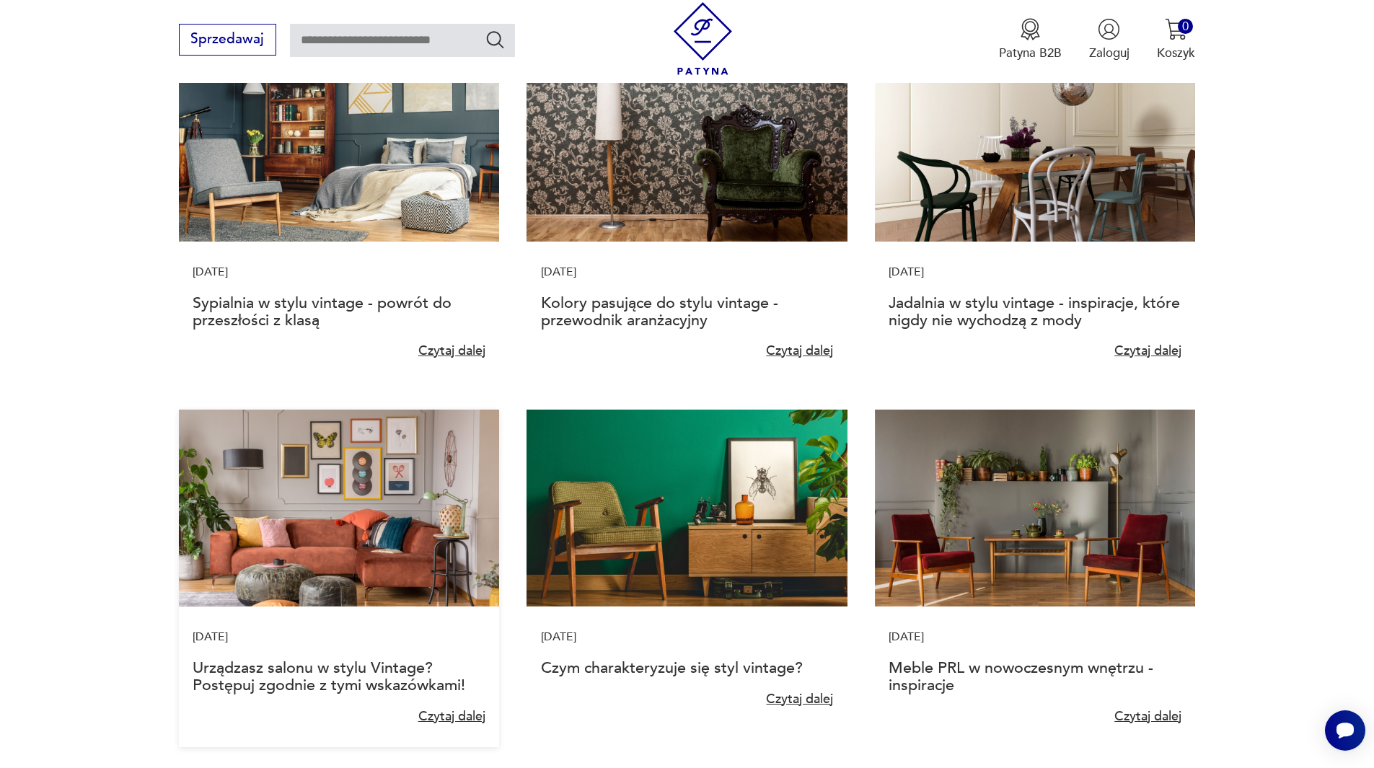
scroll to position [649, 0]
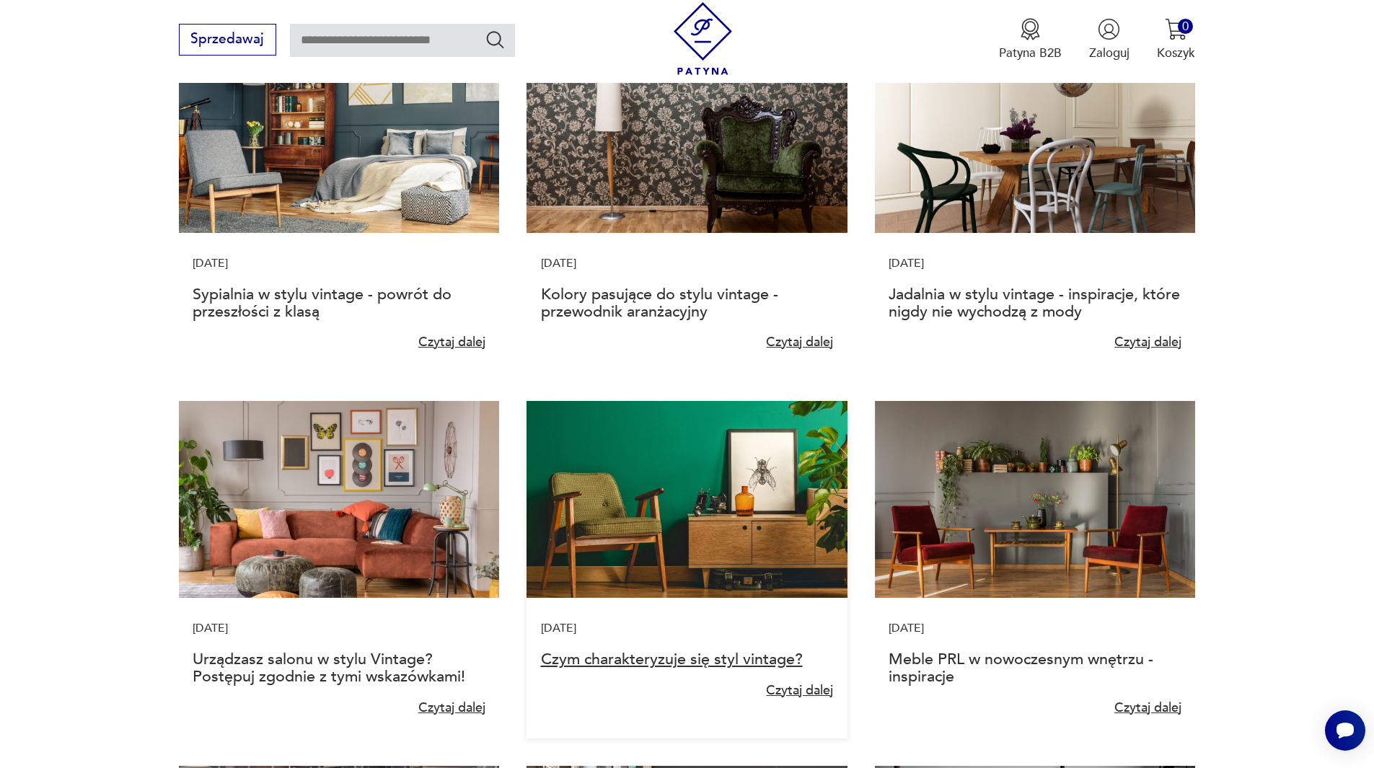
click at [620, 660] on link "Czym charakteryzuje się styl vintage?" at bounding box center [672, 660] width 262 height 22
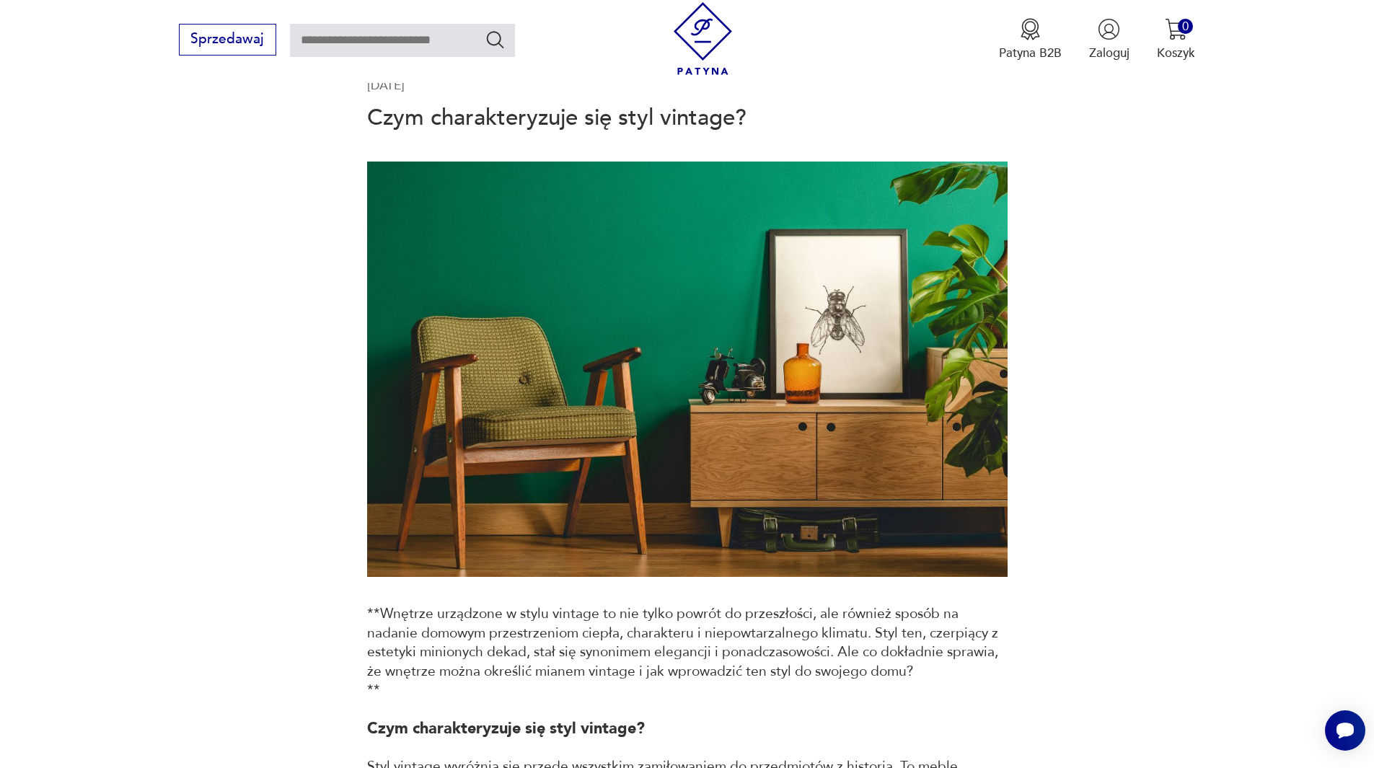
scroll to position [216, 0]
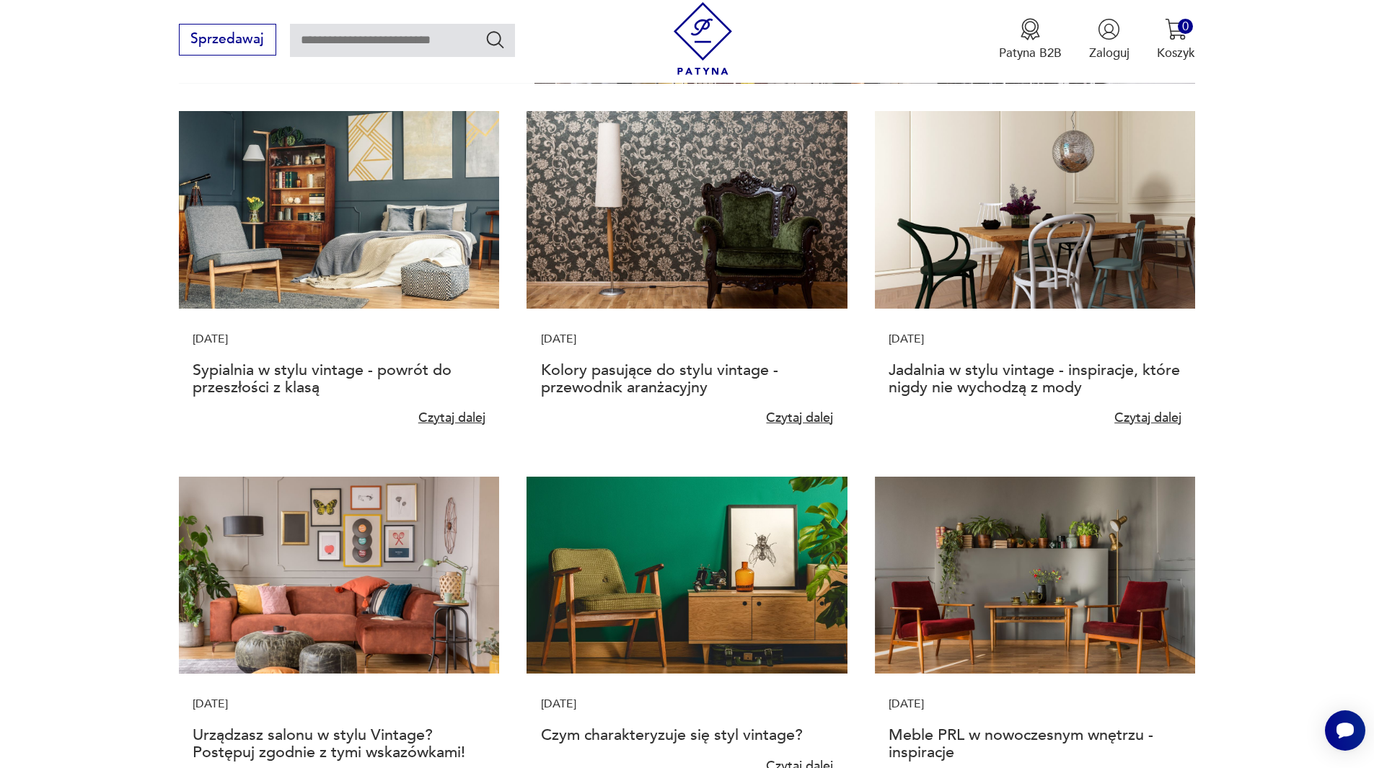
scroll to position [577, 0]
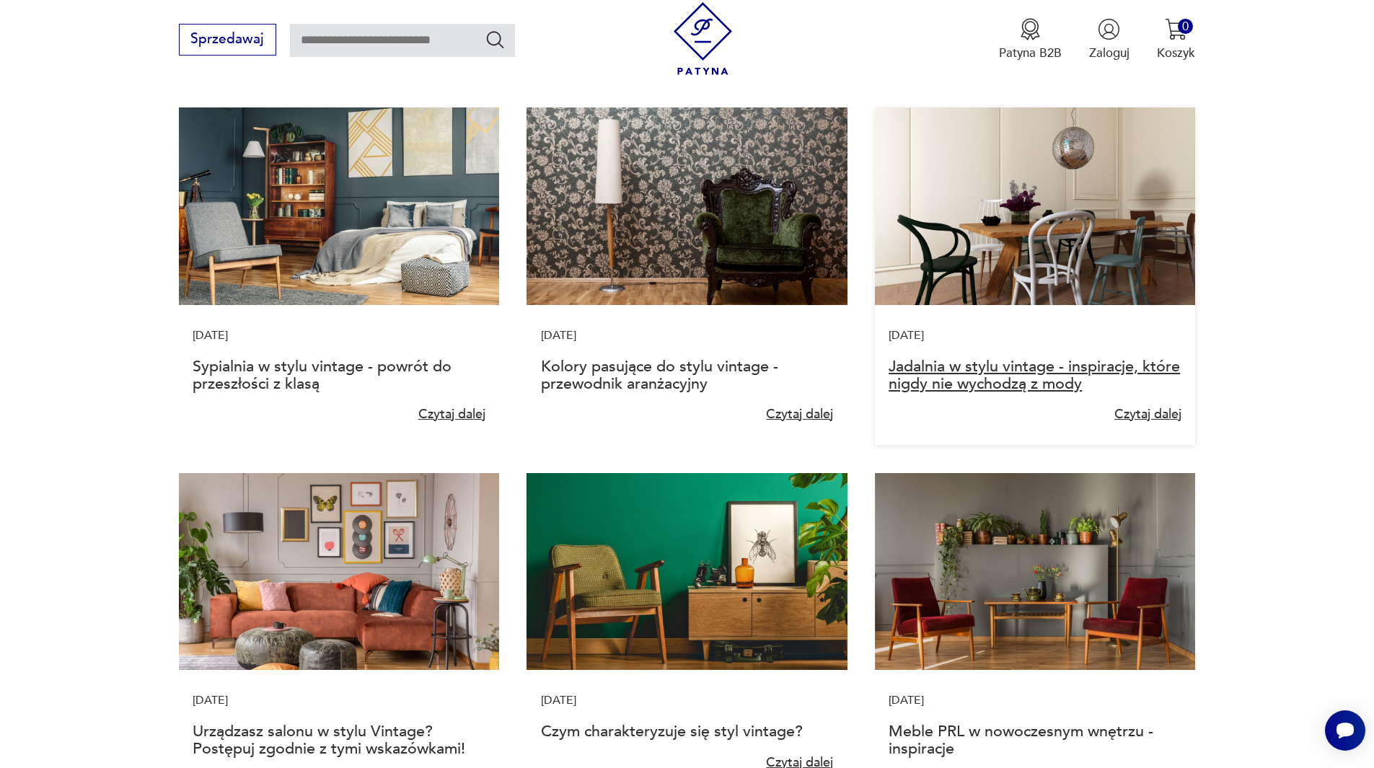
click at [1017, 374] on link "Jadalnia w stylu vintage - inspiracje, które nigdy nie wychodzą z mody" at bounding box center [1034, 375] width 291 height 39
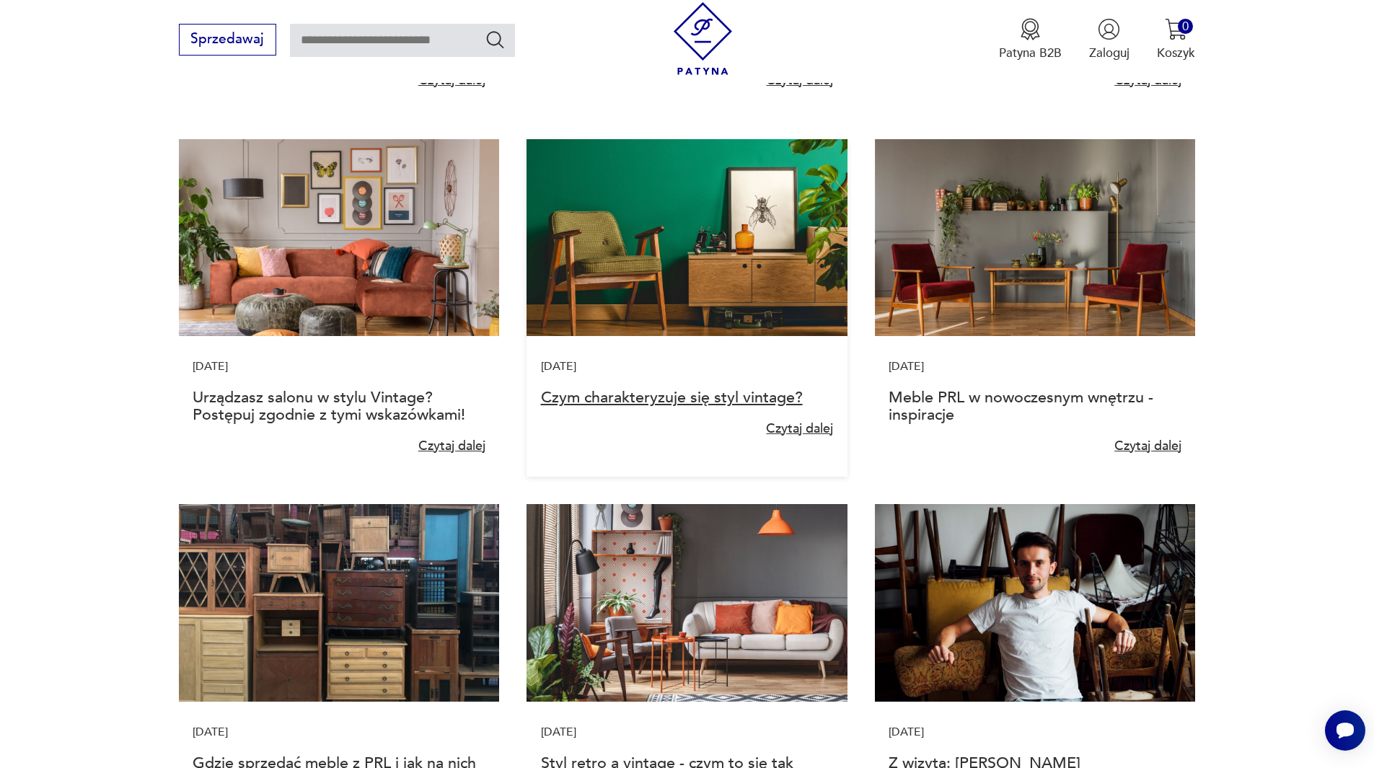
scroll to position [938, 0]
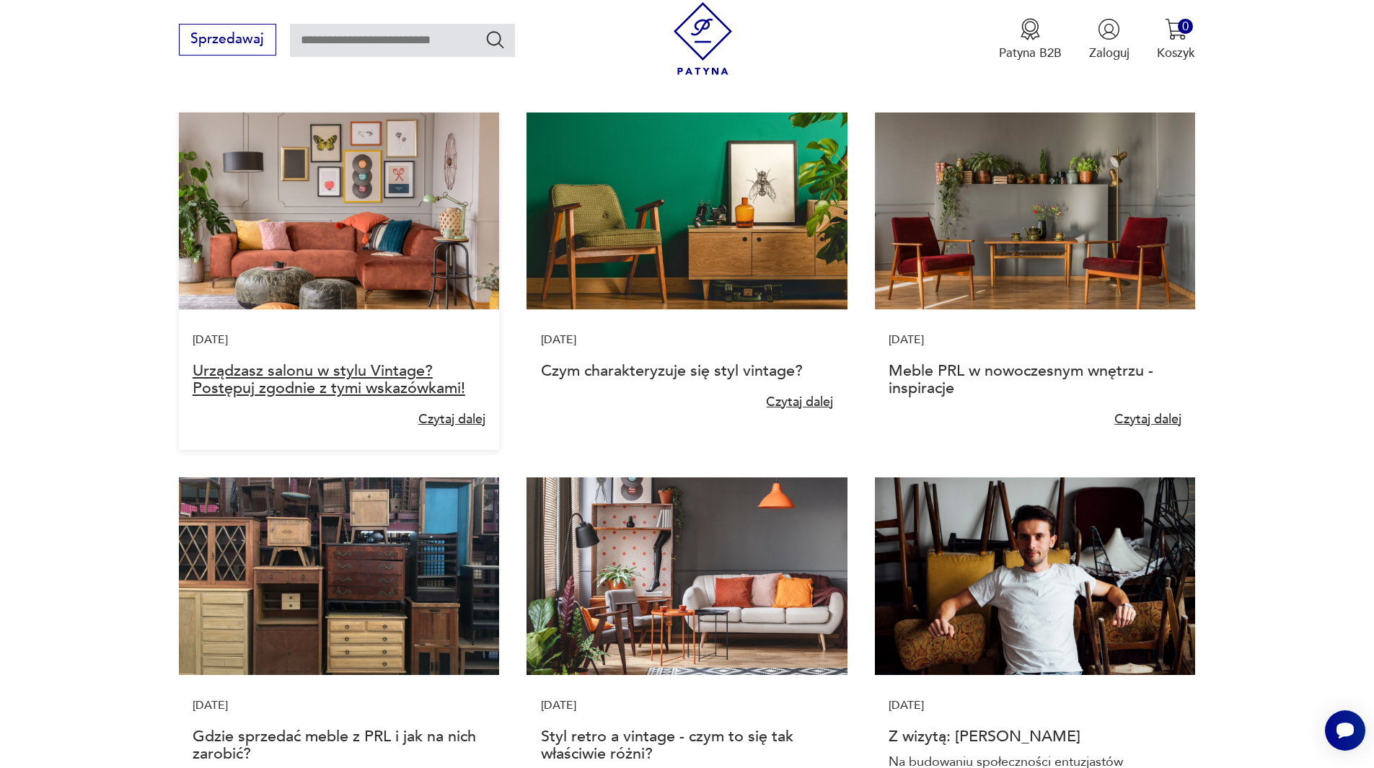
click at [364, 383] on link "Urządzasz salonu w stylu Vintage? Postępuj zgodnie z tymi wskazówkami!" at bounding box center [329, 379] width 273 height 39
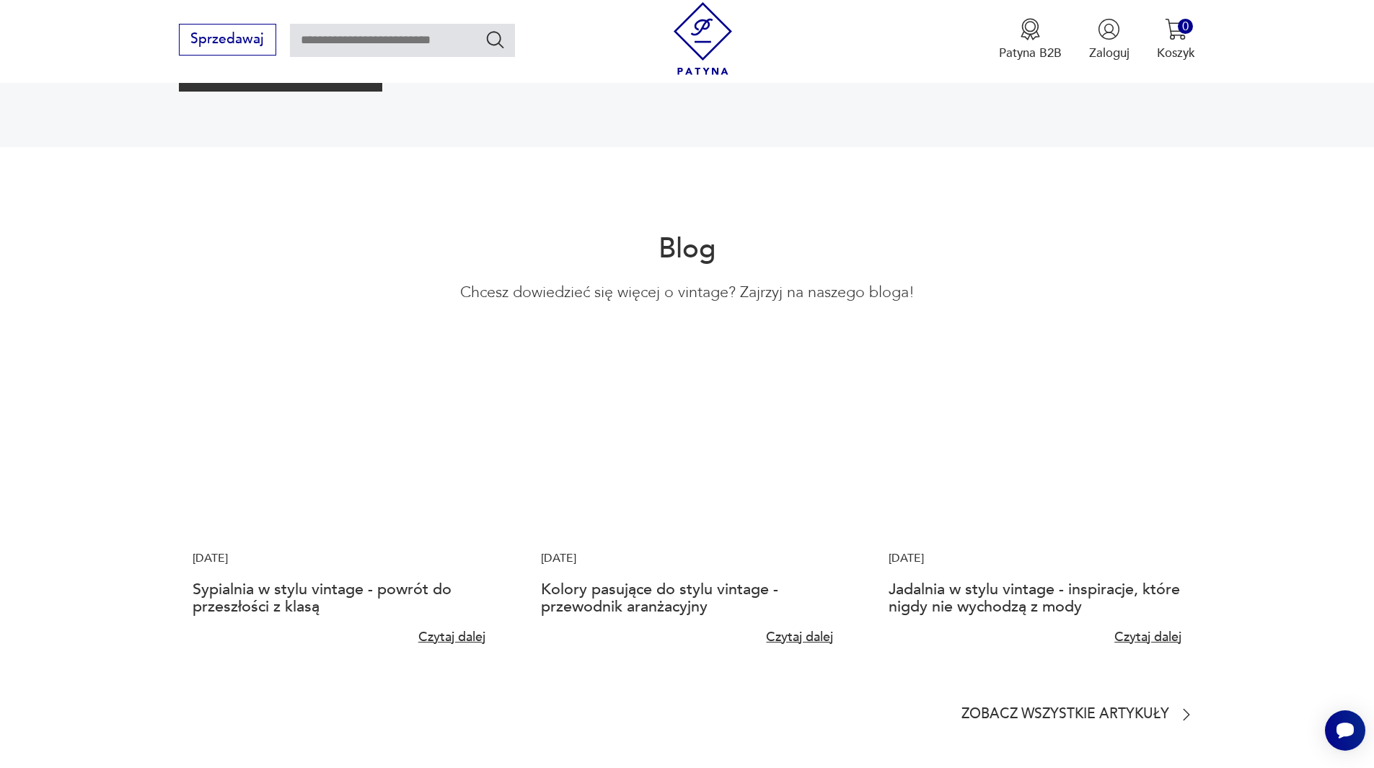
scroll to position [3463, 0]
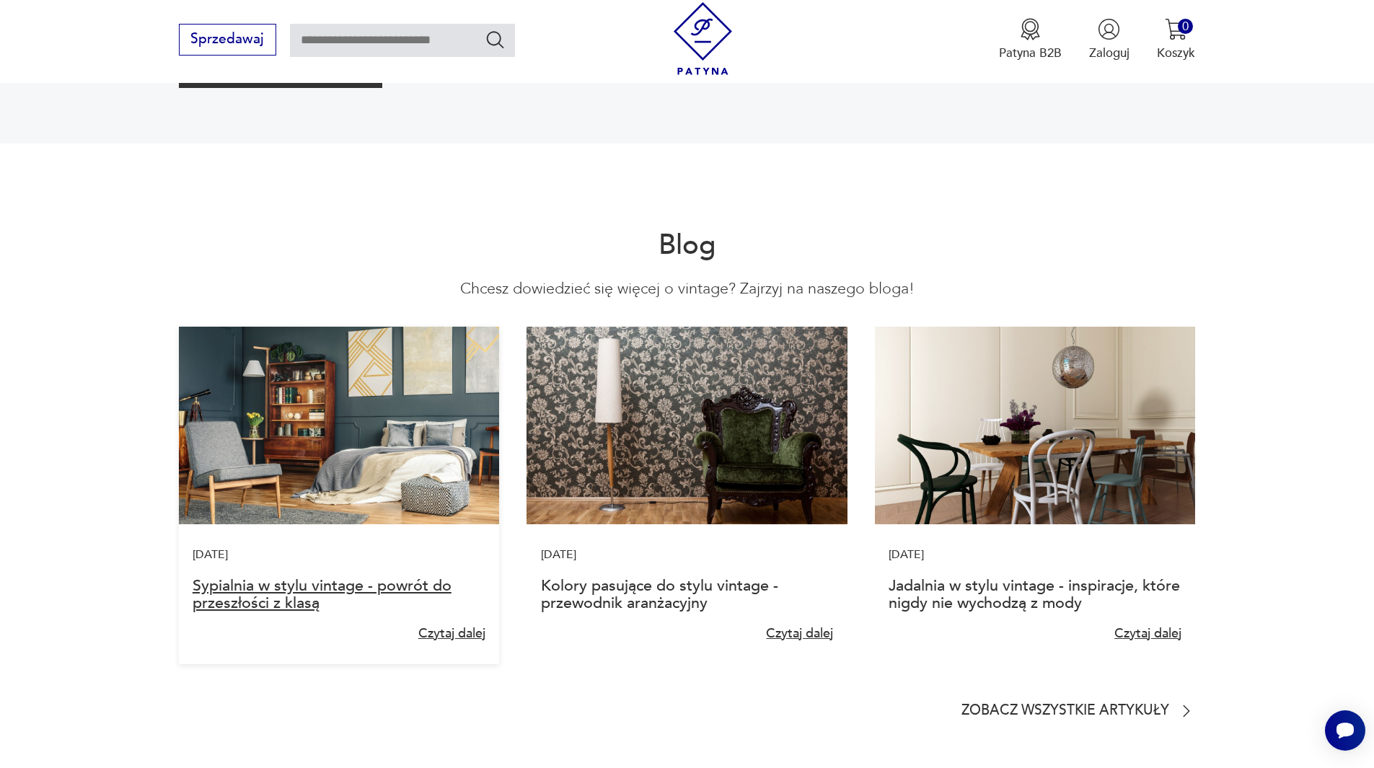
click at [361, 575] on link "Sypialnia w stylu vintage - powrót do przeszłości z klasą" at bounding box center [322, 594] width 259 height 39
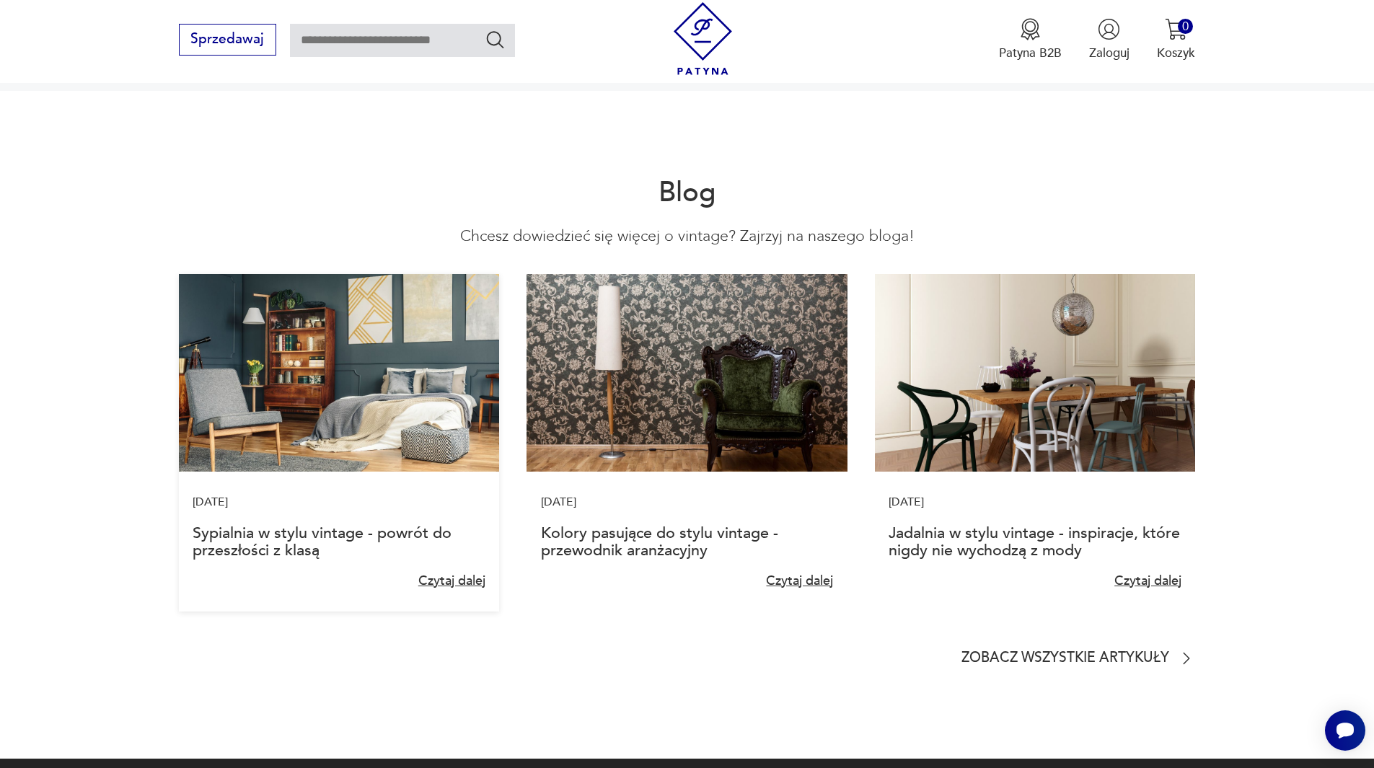
scroll to position [3483, 0]
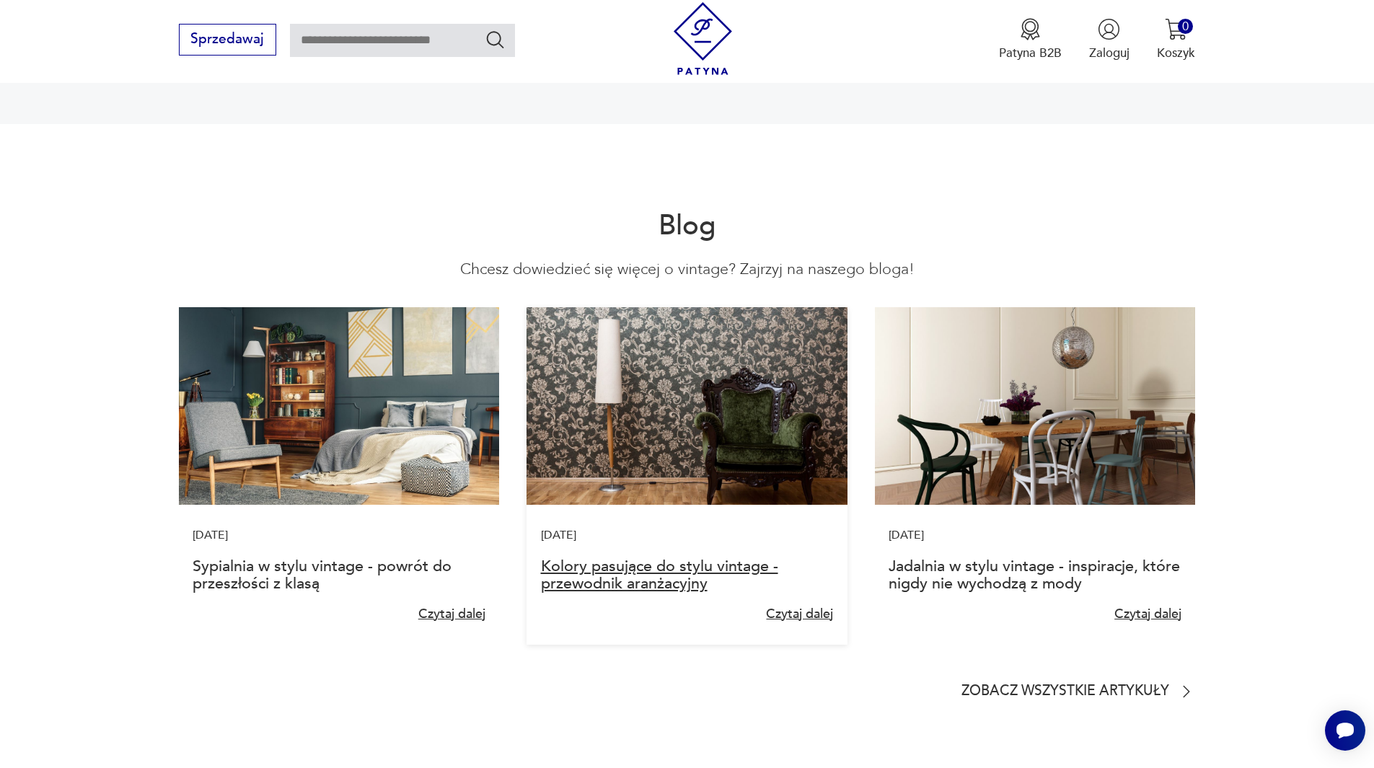
click at [618, 556] on link "Kolory pasujące do stylu vintage - przewodnik aranżacyjny" at bounding box center [659, 575] width 237 height 39
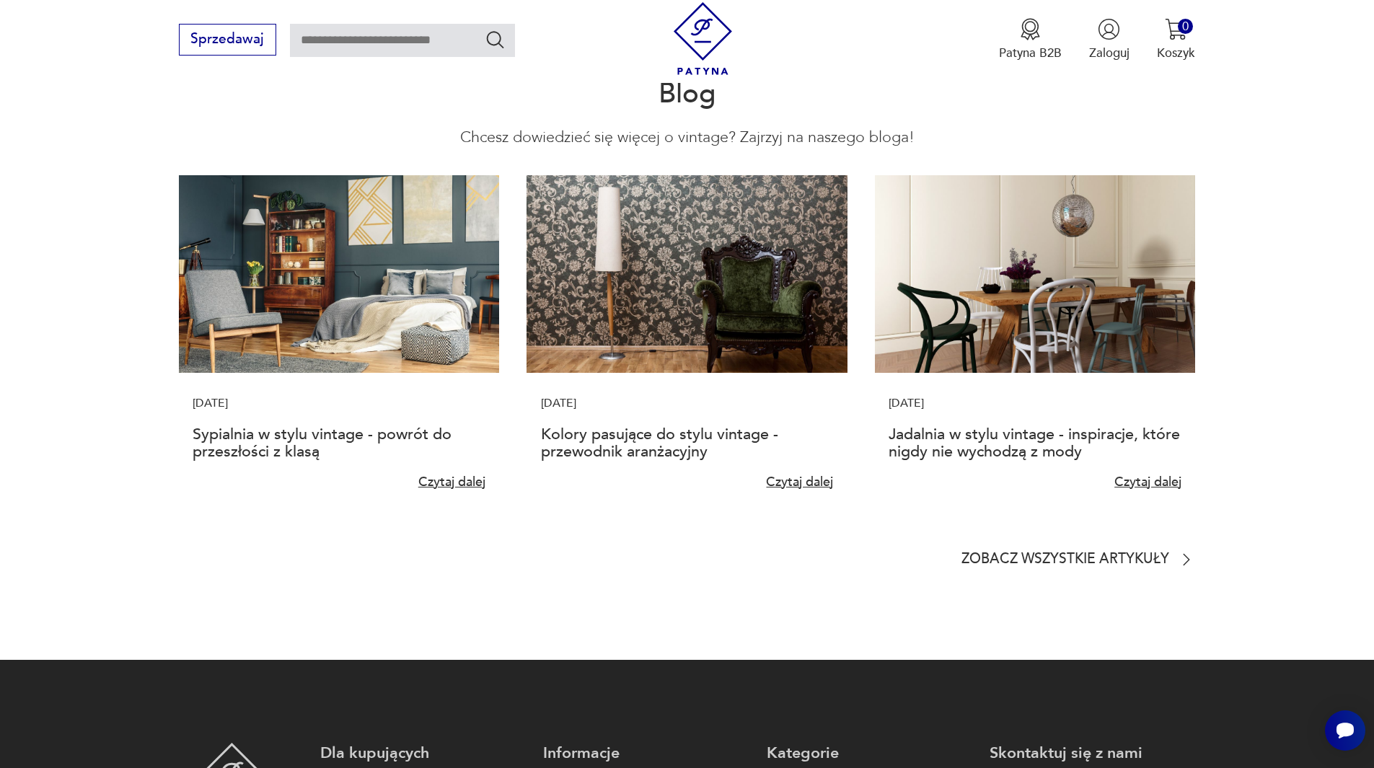
scroll to position [3605, 0]
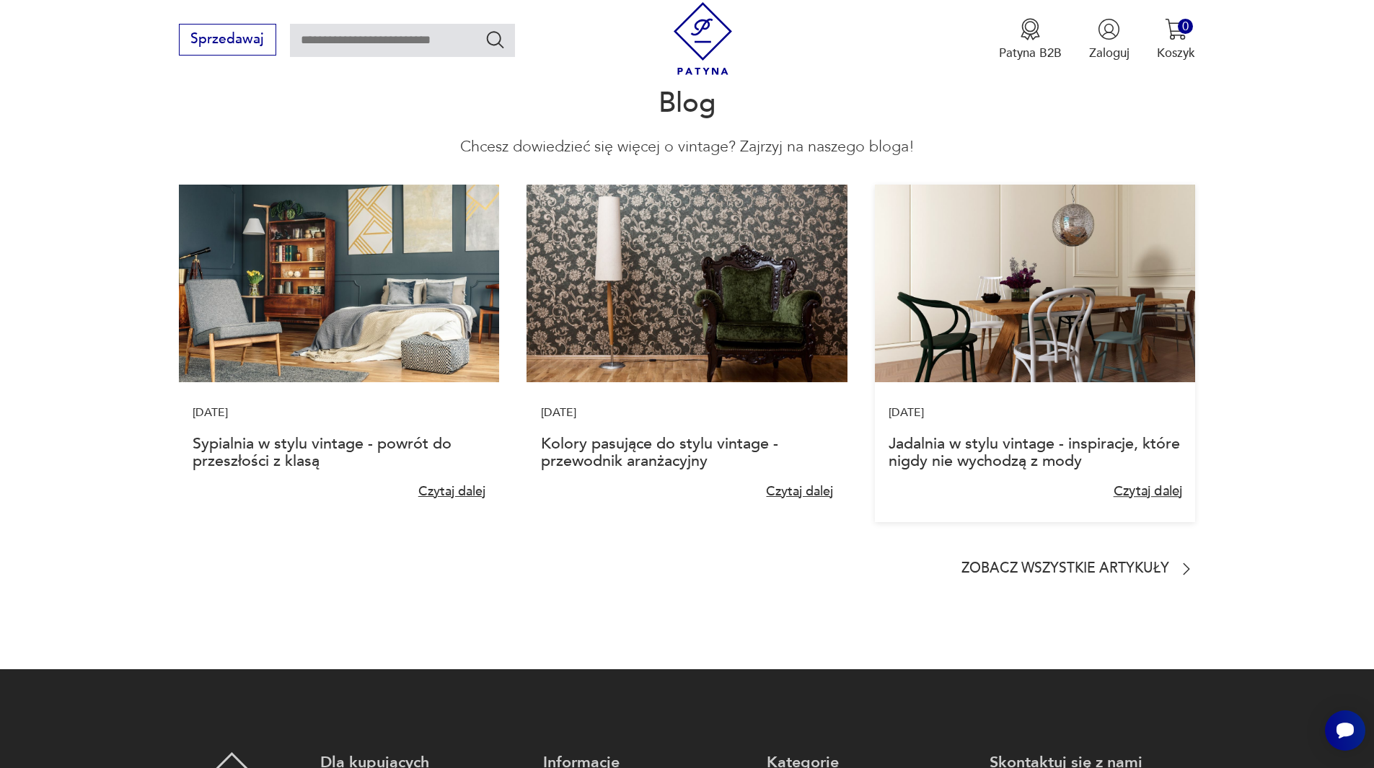
click at [1154, 483] on link "Czytaj dalej" at bounding box center [1148, 492] width 69 height 18
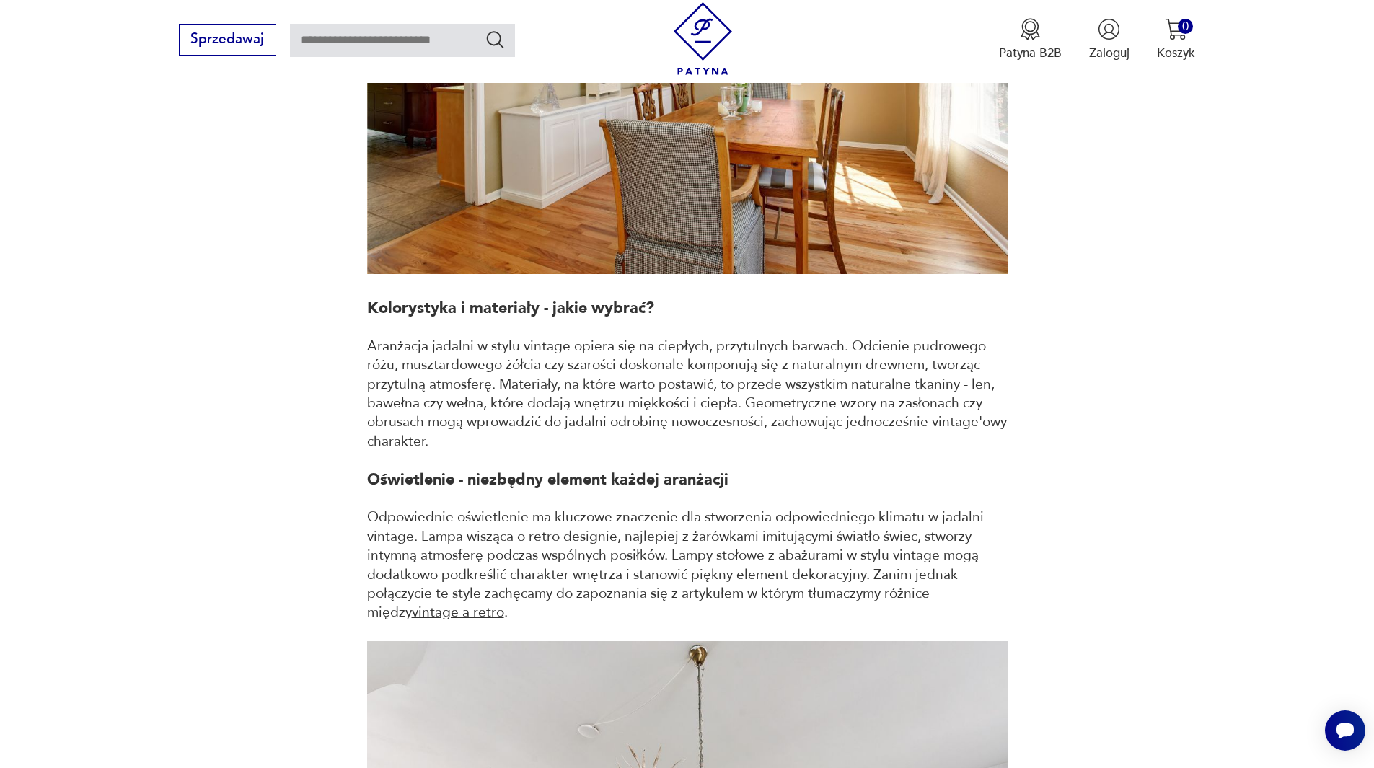
scroll to position [1350, 0]
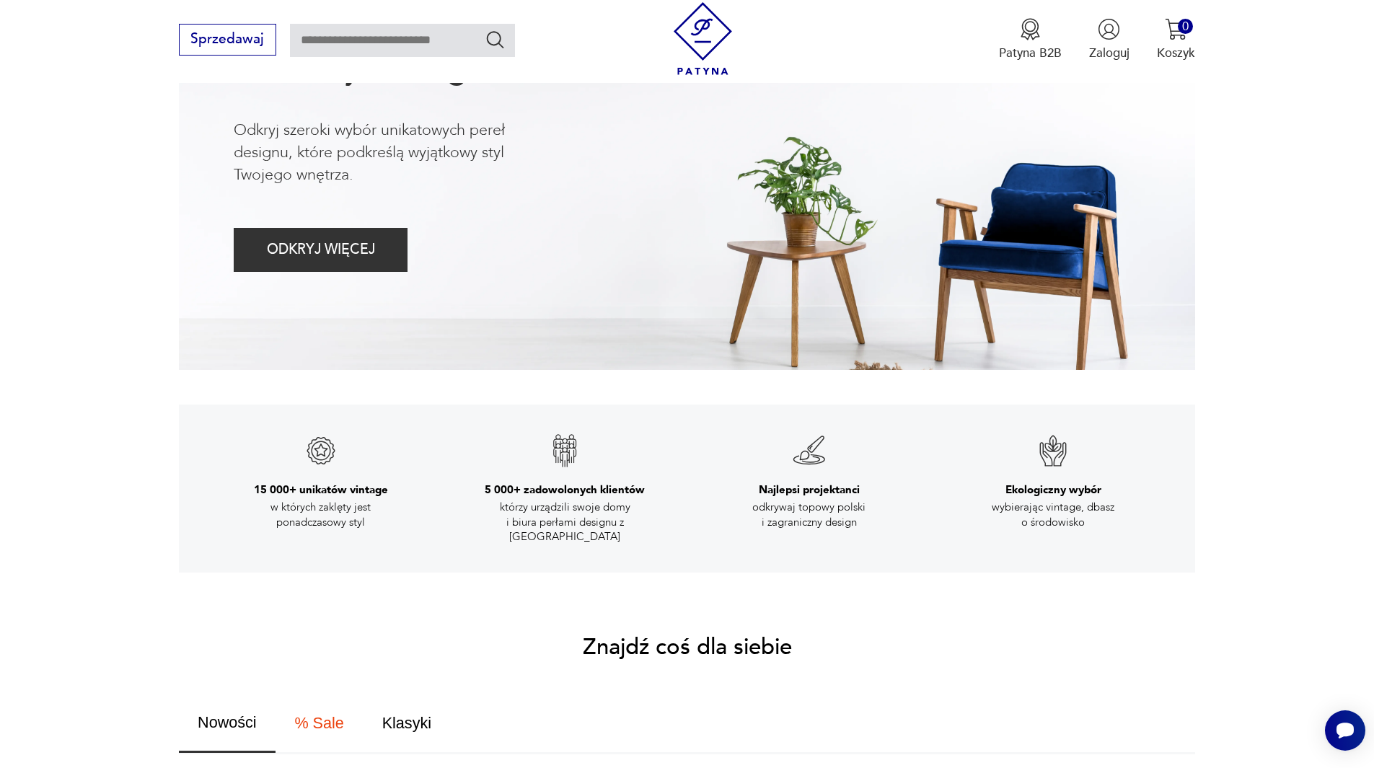
scroll to position [433, 0]
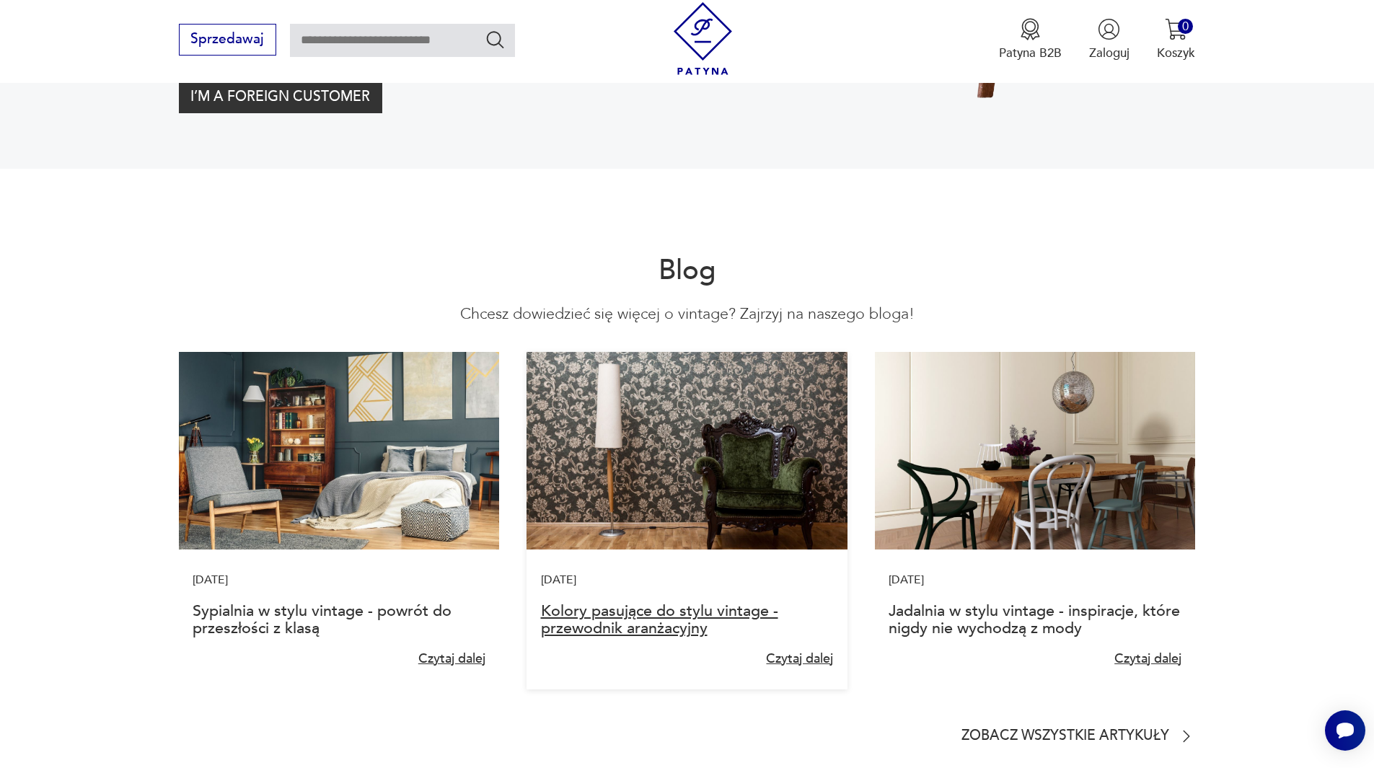
scroll to position [3679, 0]
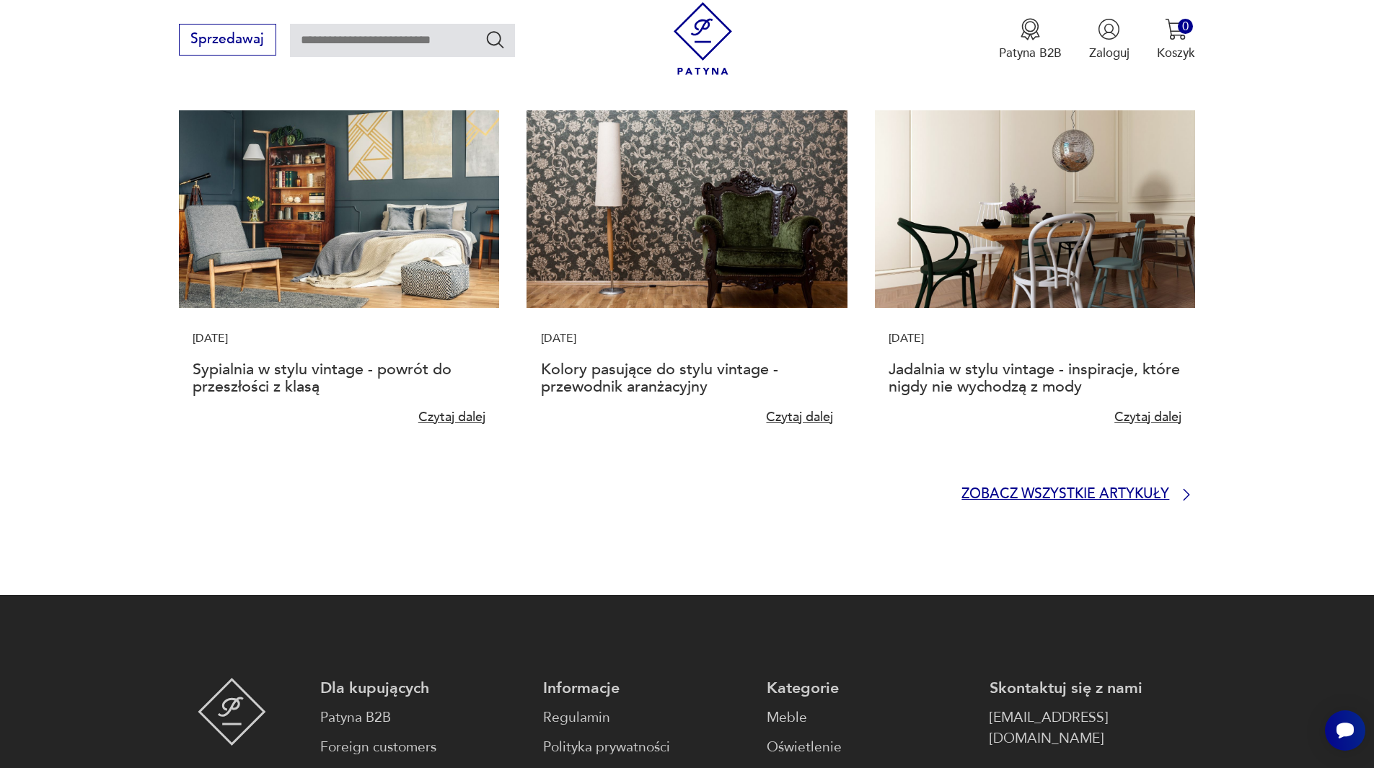
click at [1099, 489] on p "Zobacz wszystkie artykuły" at bounding box center [1066, 495] width 208 height 12
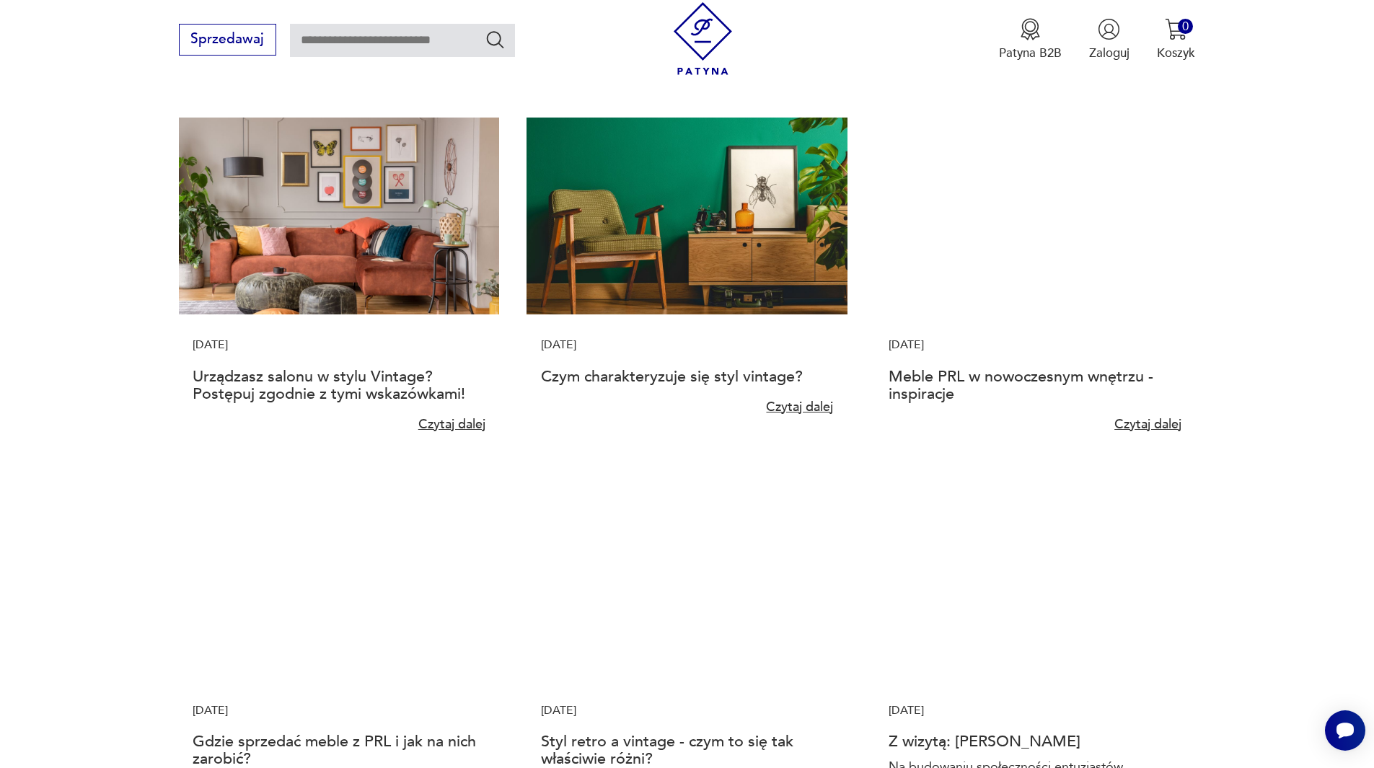
scroll to position [938, 0]
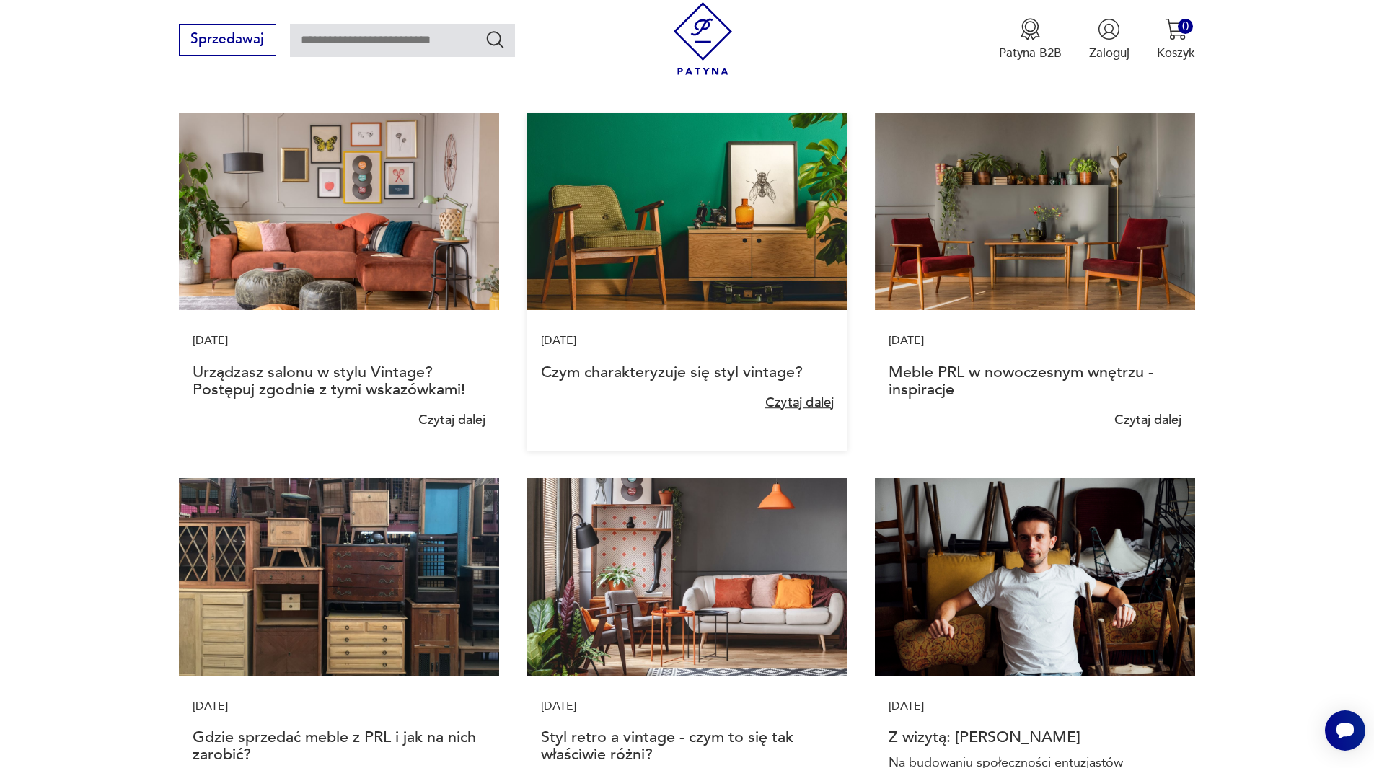
click at [792, 401] on link "Czytaj dalej" at bounding box center [799, 403] width 69 height 18
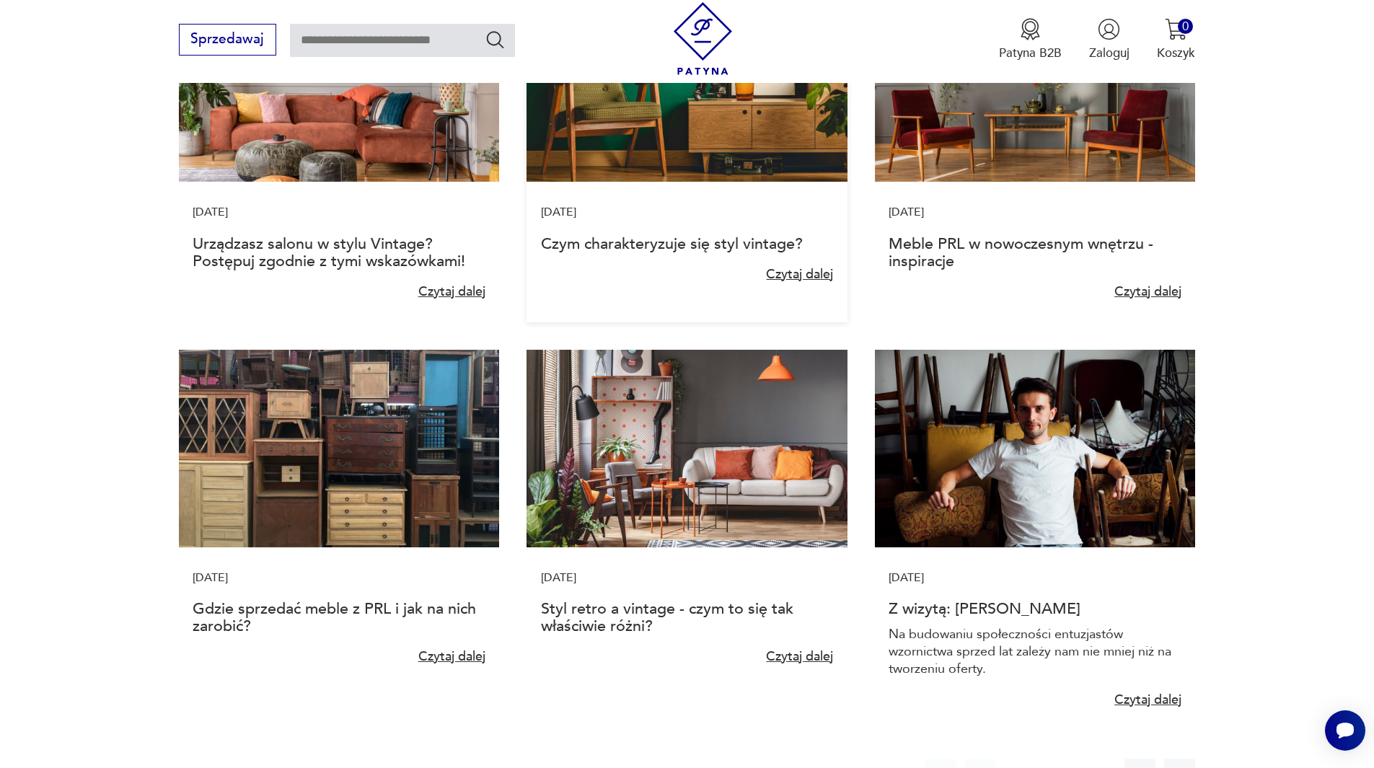
scroll to position [1082, 0]
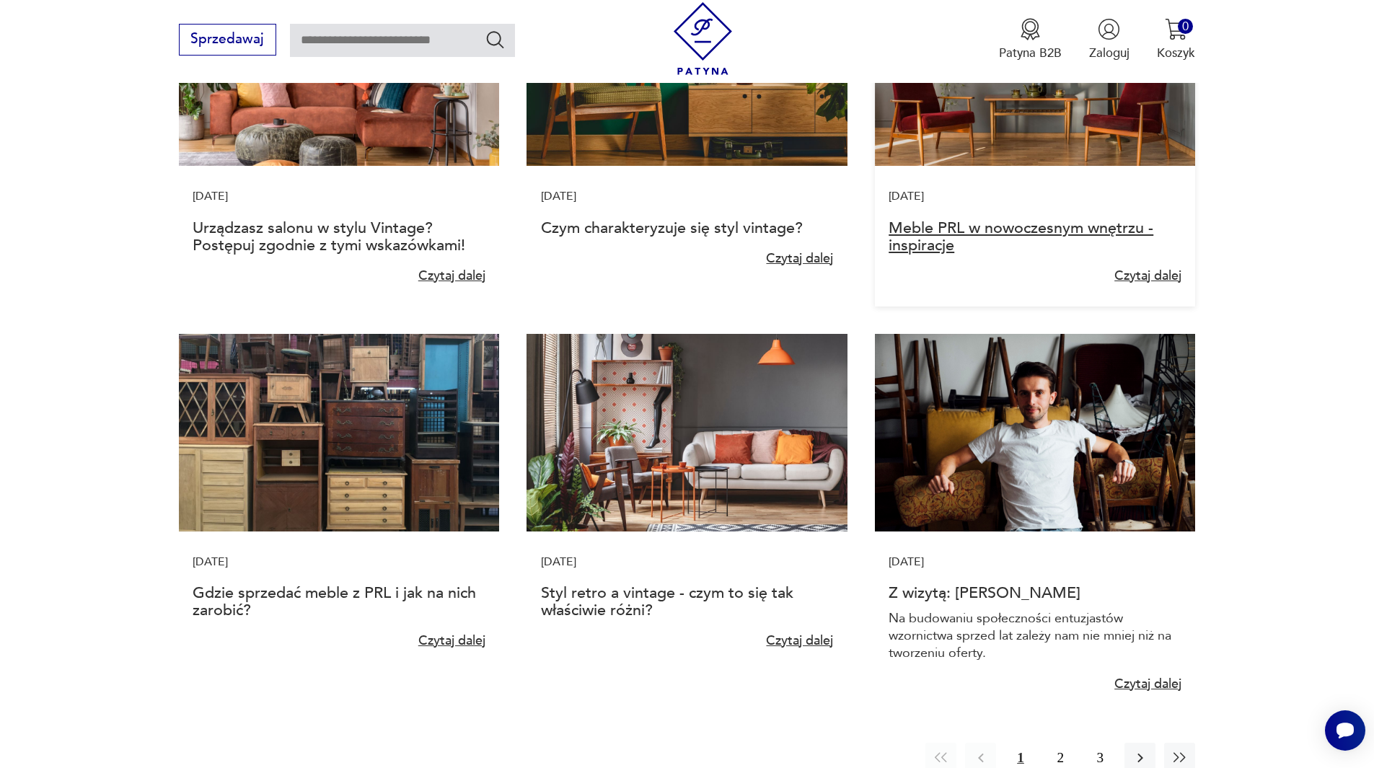
click at [914, 243] on link "Meble PRL w nowoczesnym wnętrzu - inspiracje" at bounding box center [1021, 236] width 265 height 39
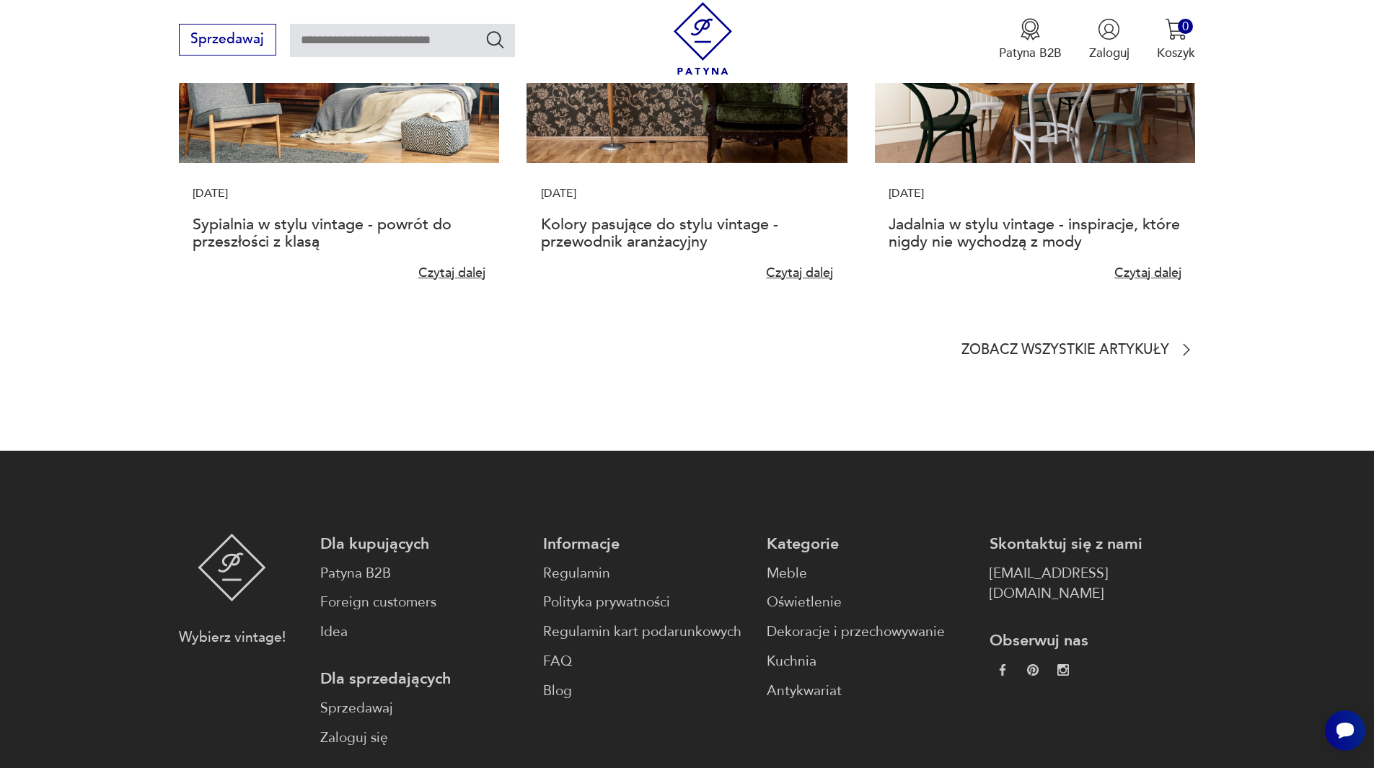
scroll to position [3824, 0]
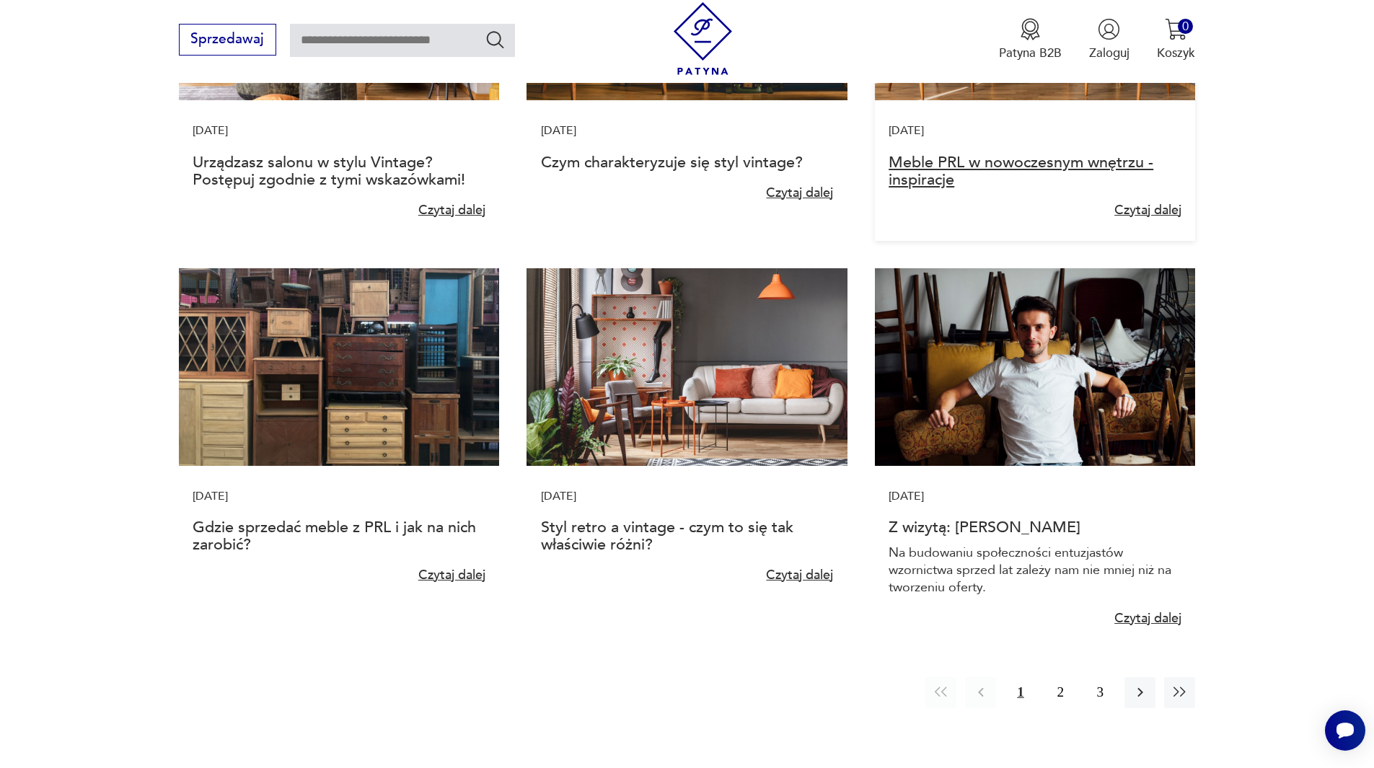
scroll to position [1154, 0]
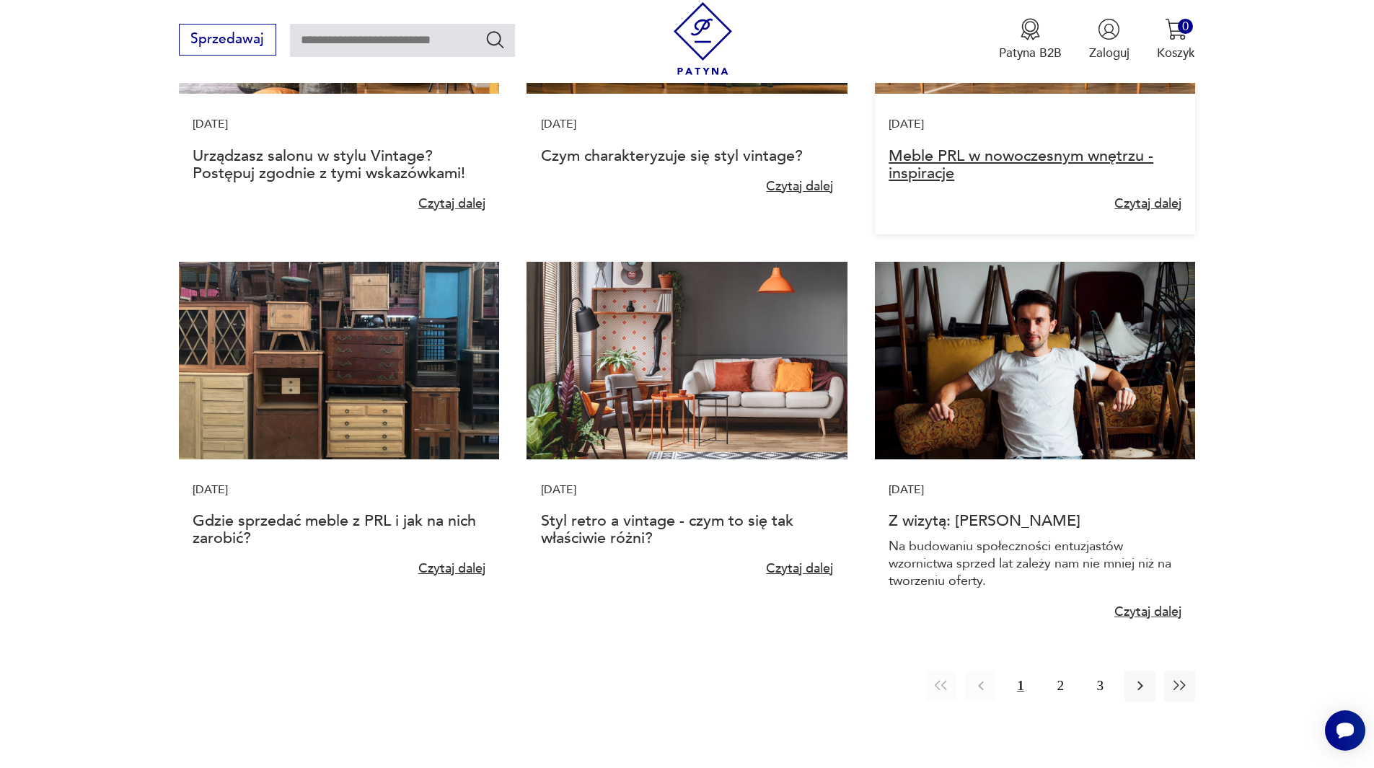
click at [947, 162] on link "Meble PRL w nowoczesnym wnętrzu - inspiracje" at bounding box center [1021, 164] width 265 height 39
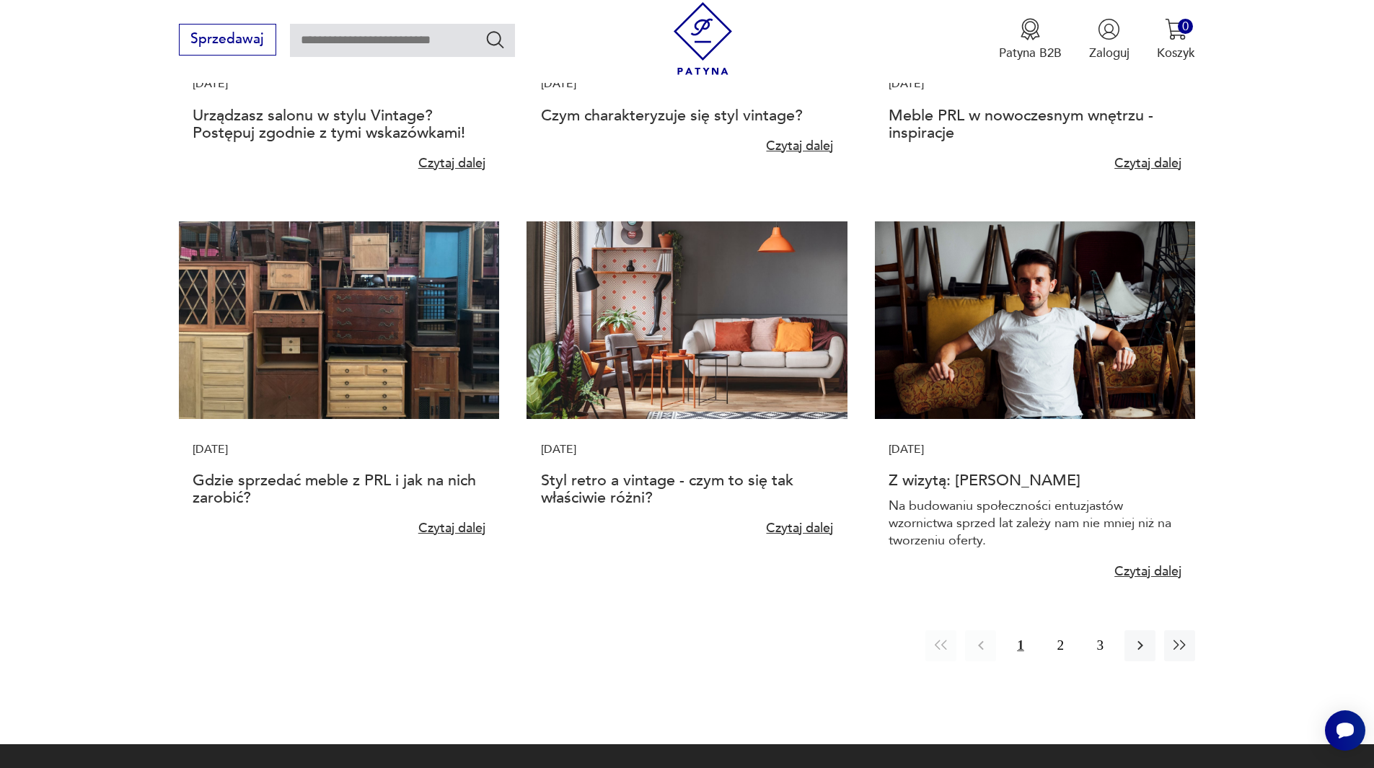
scroll to position [1226, 0]
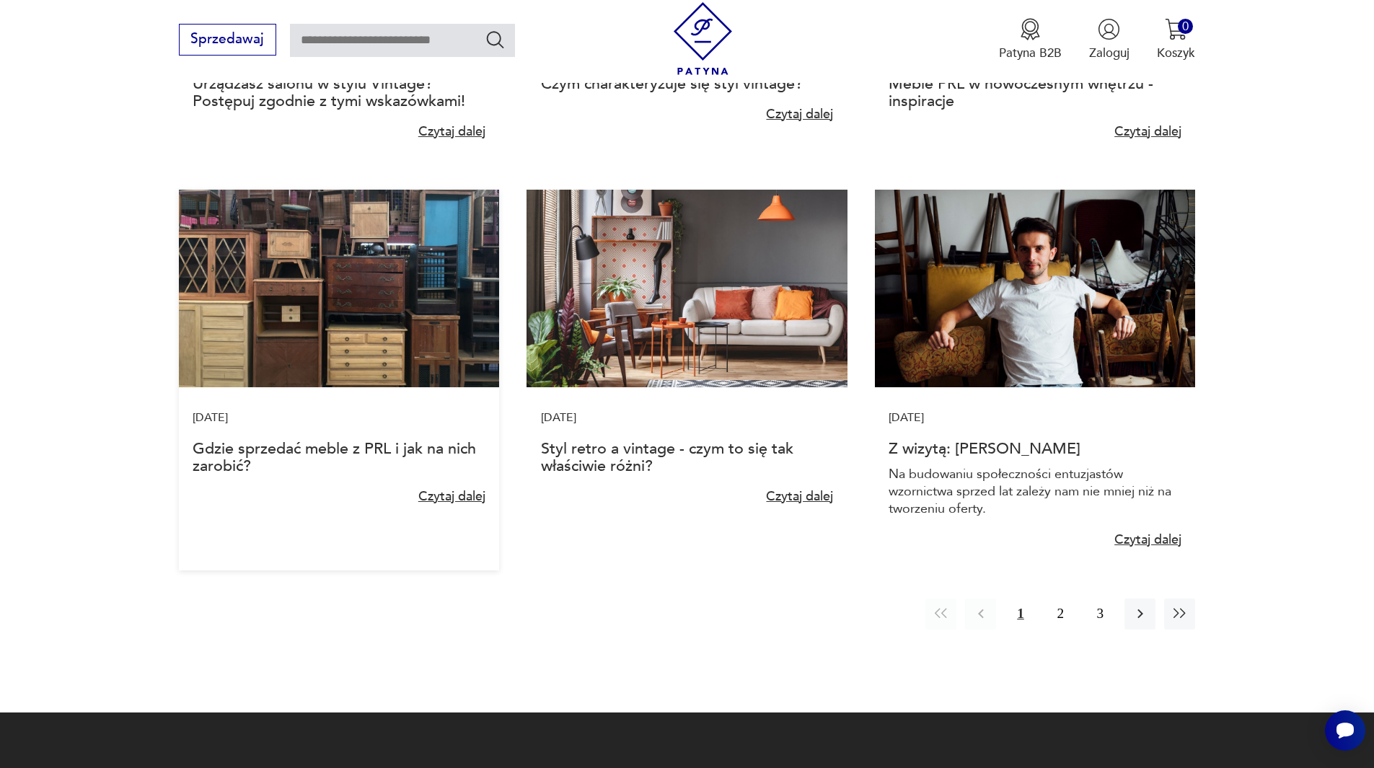
click at [343, 348] on img at bounding box center [339, 289] width 320 height 198
click at [455, 507] on div "6 luty 2024 Gdzie sprzedać meble z PRL i jak na nich zarobić? Czytaj dalej" at bounding box center [339, 457] width 320 height 140
click at [455, 501] on link "Czytaj dalej" at bounding box center [451, 497] width 69 height 18
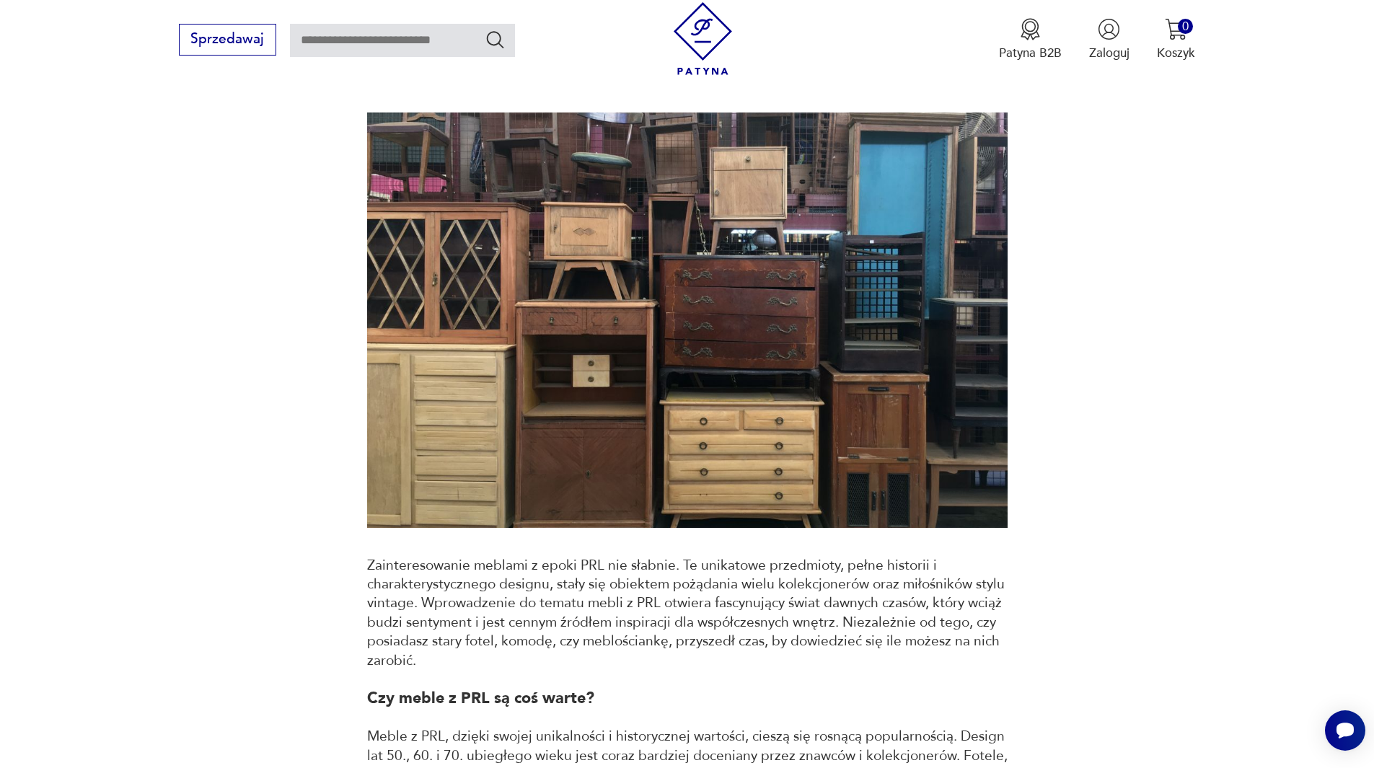
scroll to position [289, 0]
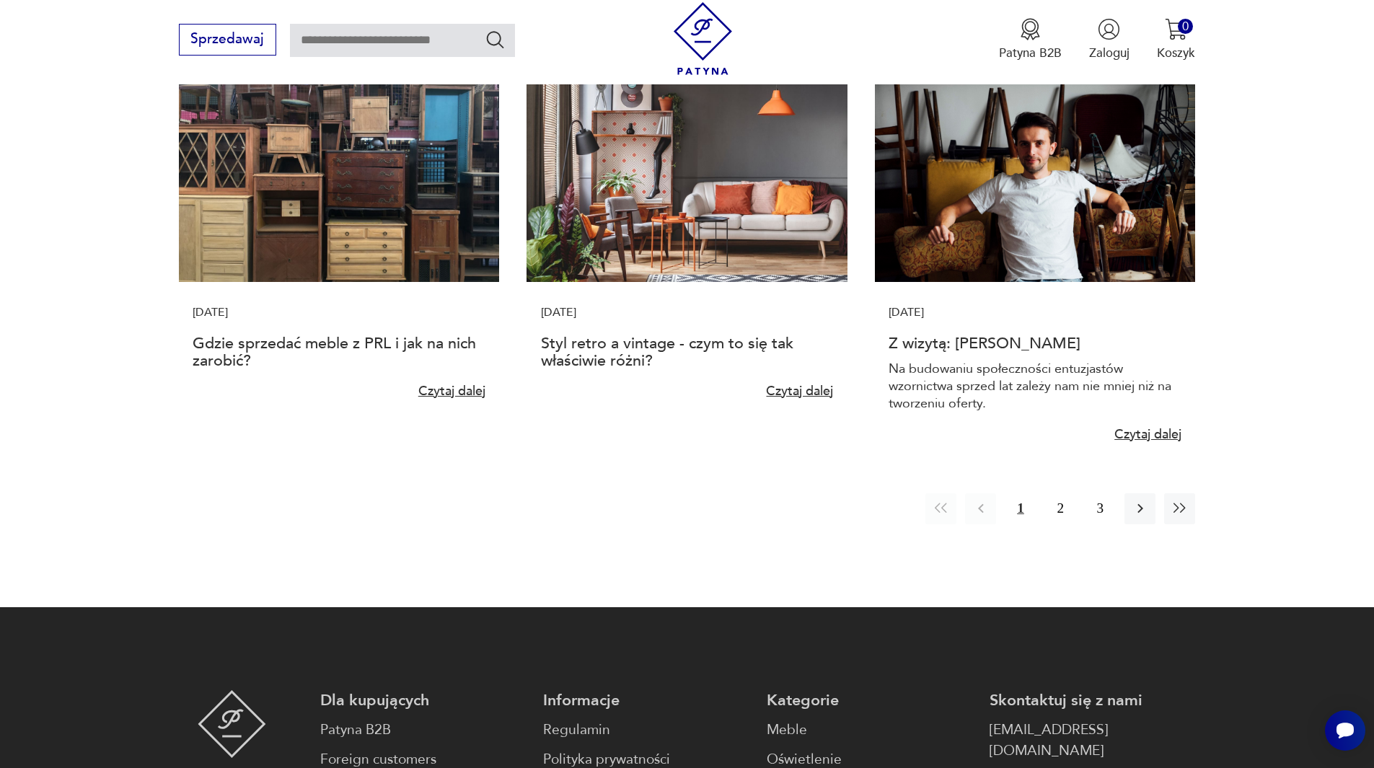
scroll to position [1371, 0]
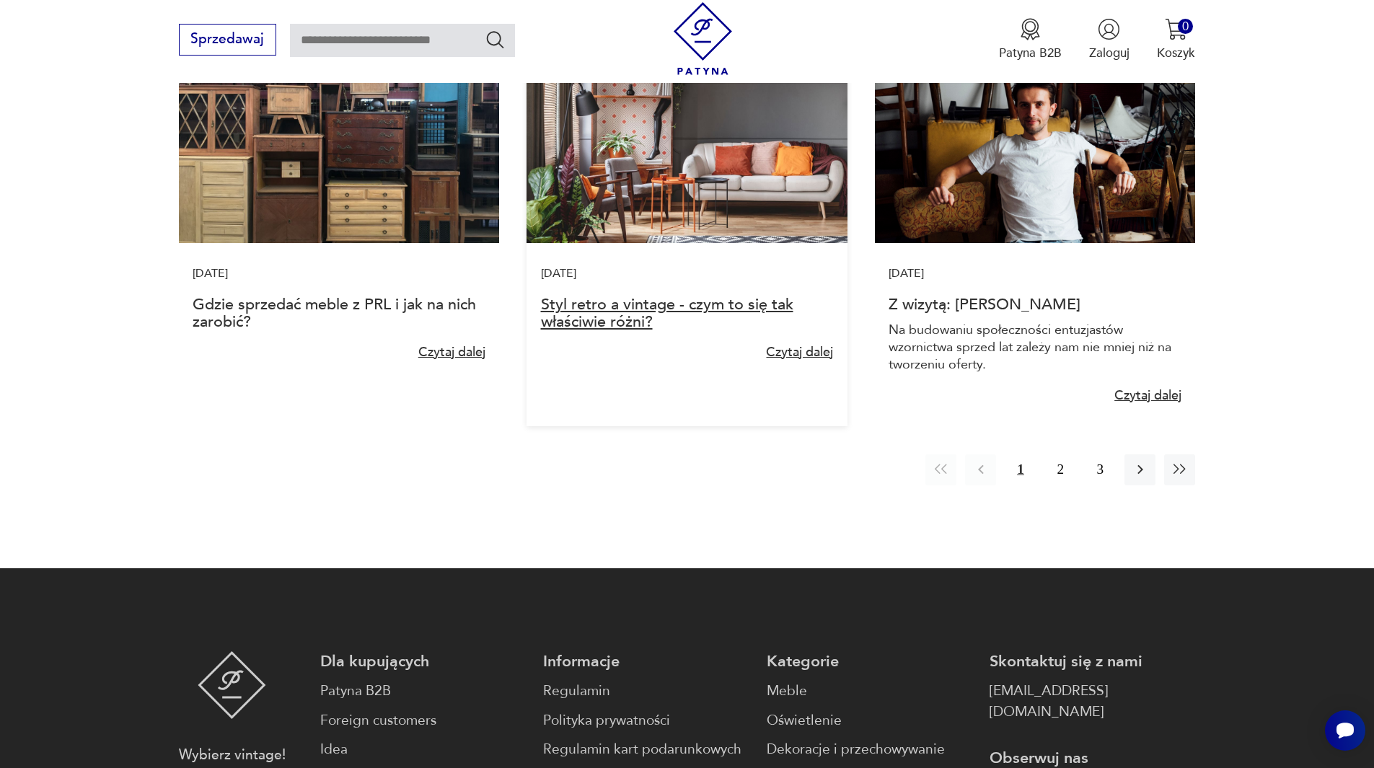
click at [667, 304] on link "Styl retro a vintage - czym to się tak właściwie różni?" at bounding box center [667, 313] width 253 height 39
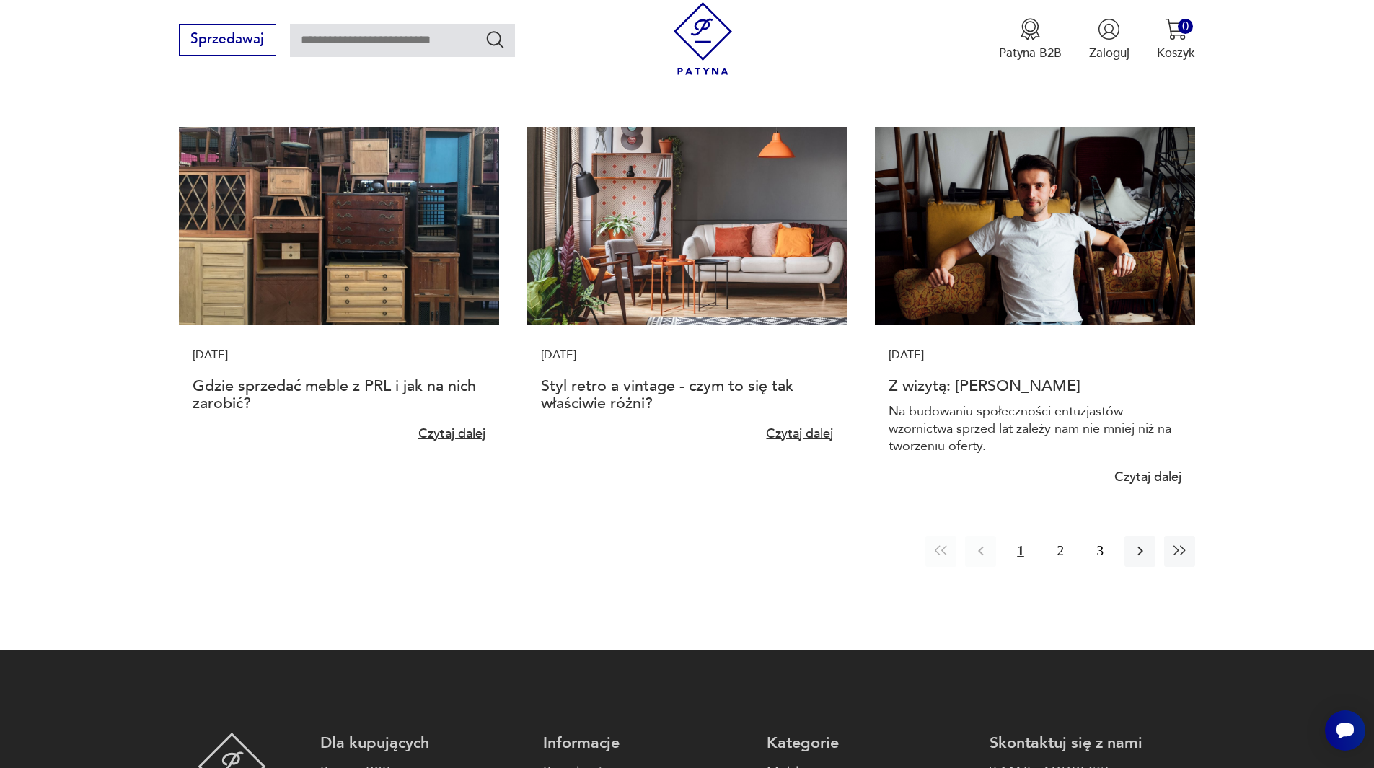
scroll to position [1371, 0]
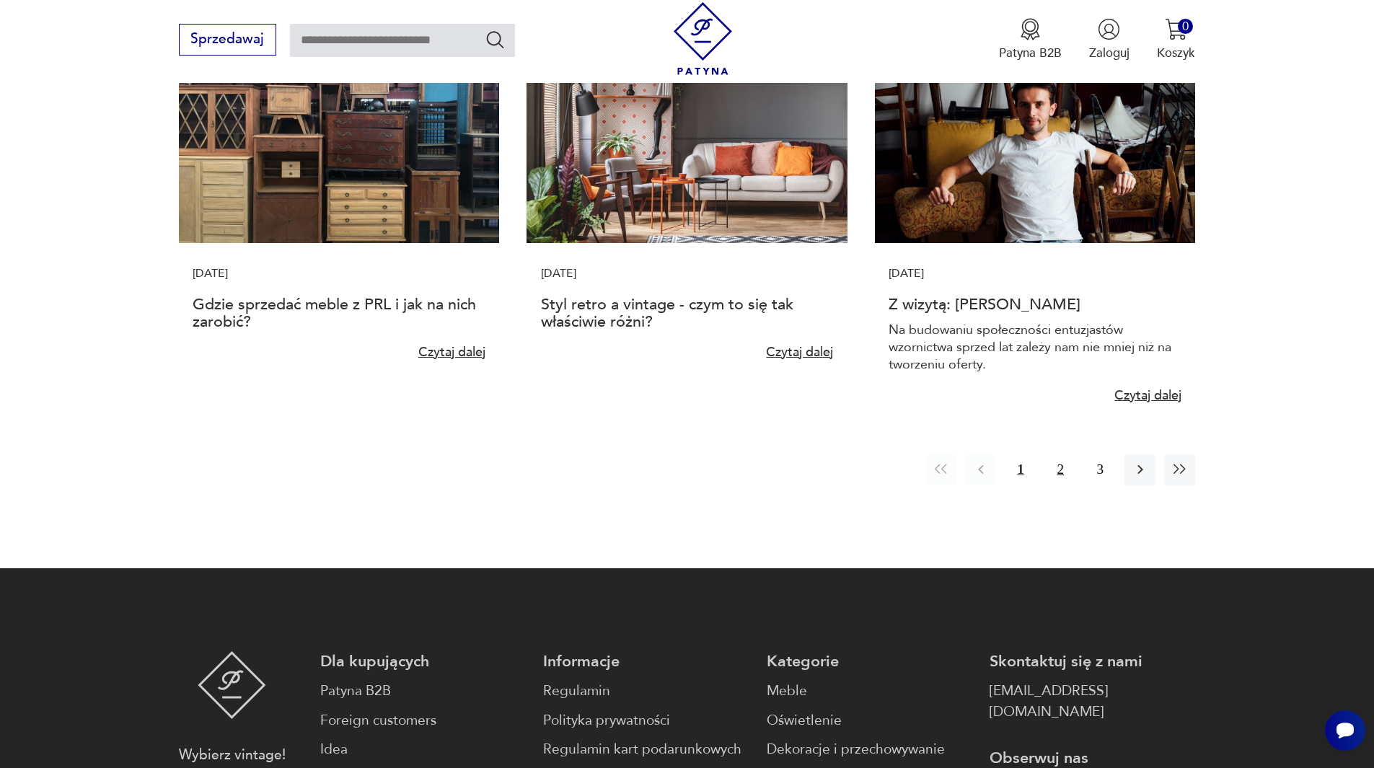
click at [1055, 473] on button "2" at bounding box center [1060, 470] width 31 height 31
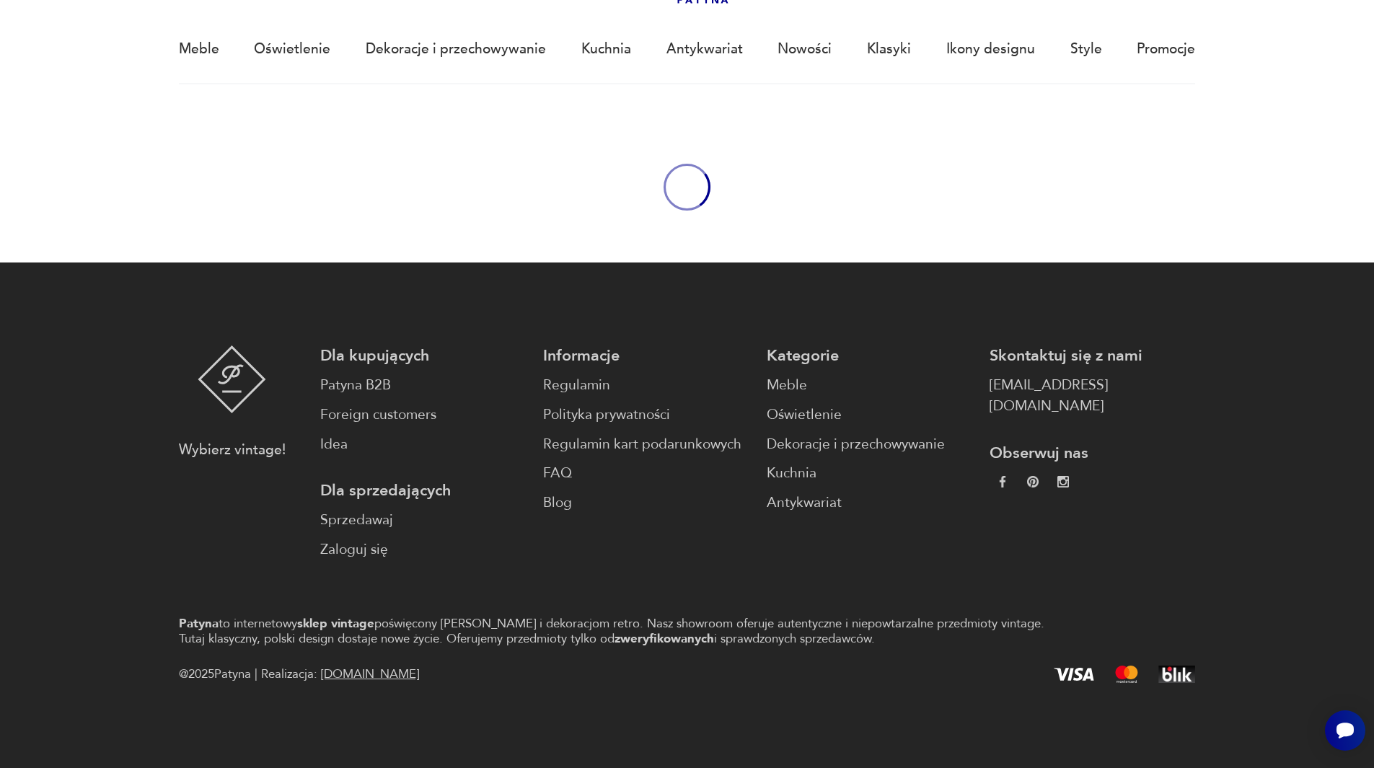
scroll to position [0, 0]
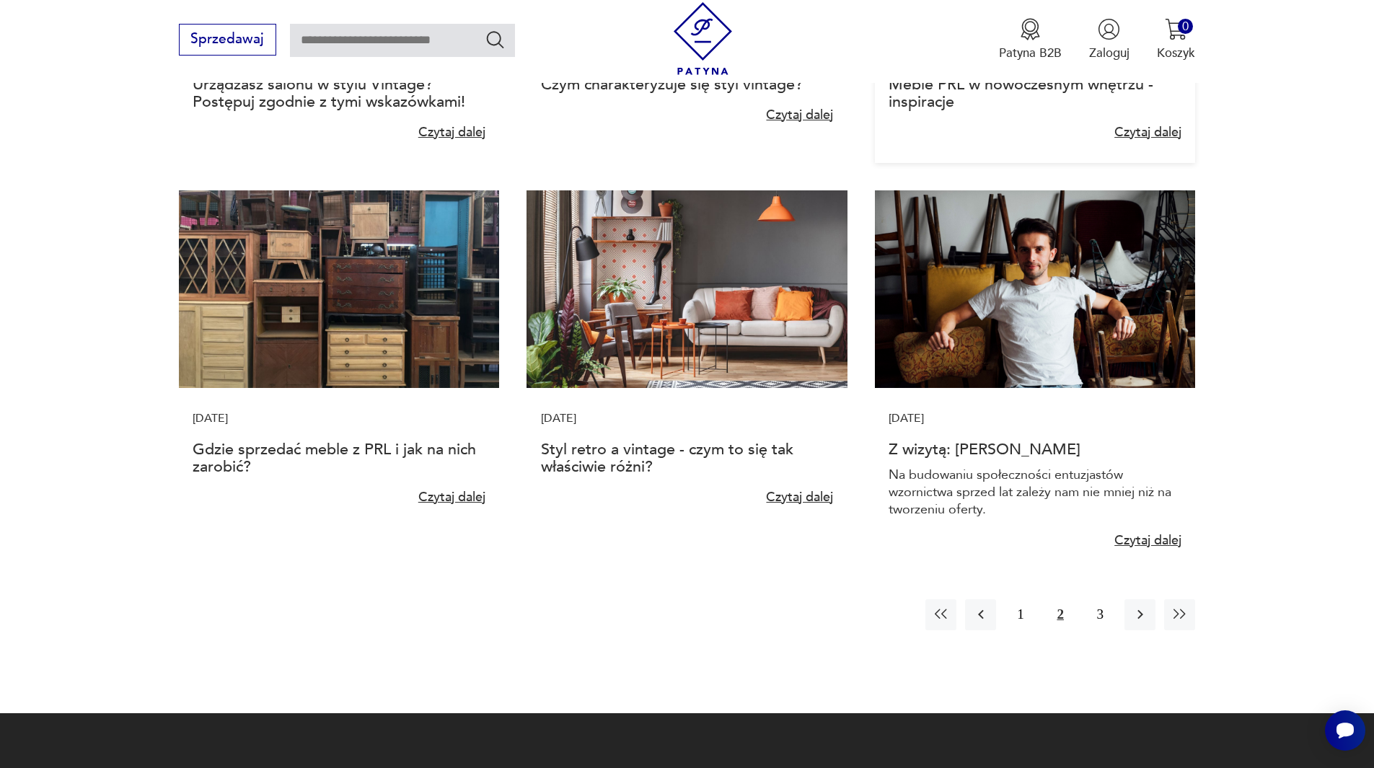
scroll to position [1226, 0]
click at [1094, 611] on button "3" at bounding box center [1100, 614] width 31 height 31
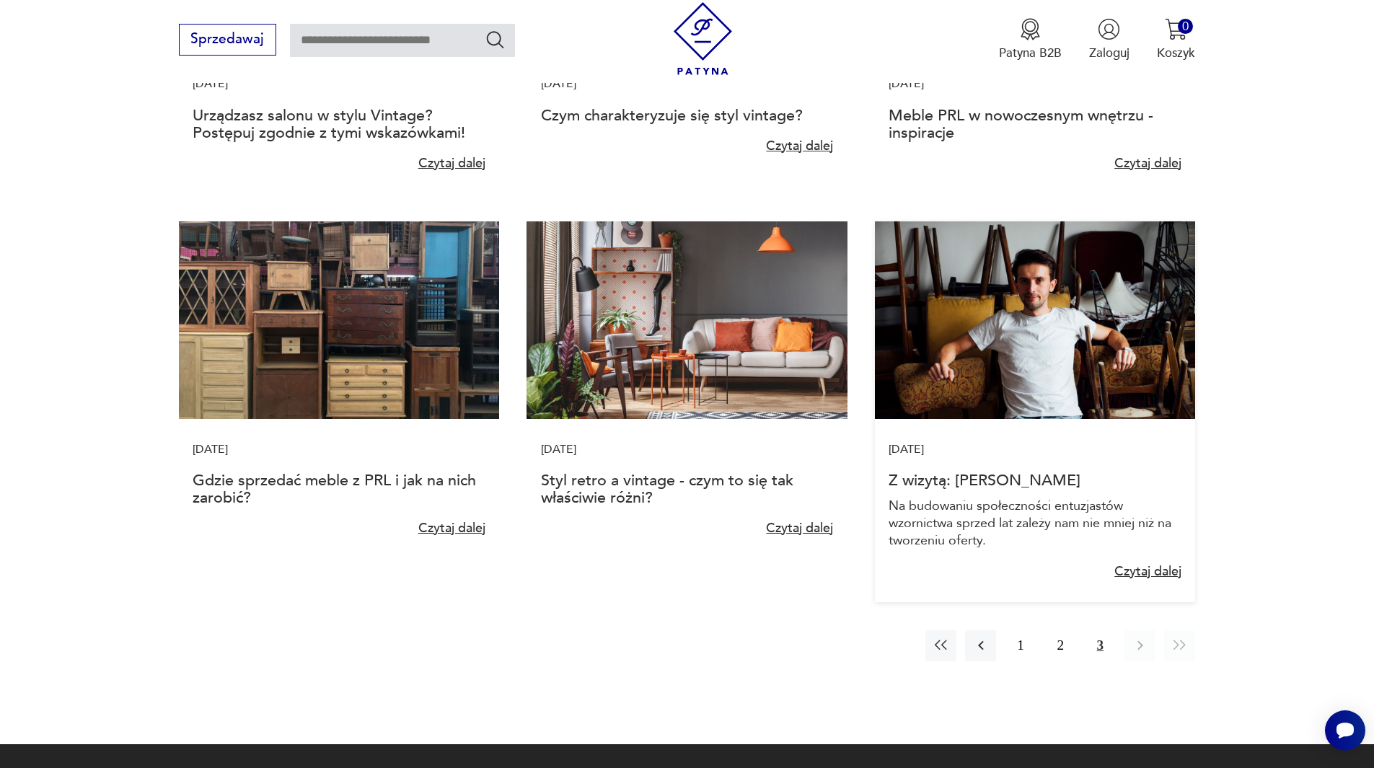
scroll to position [1226, 0]
